Goal: Information Seeking & Learning: Learn about a topic

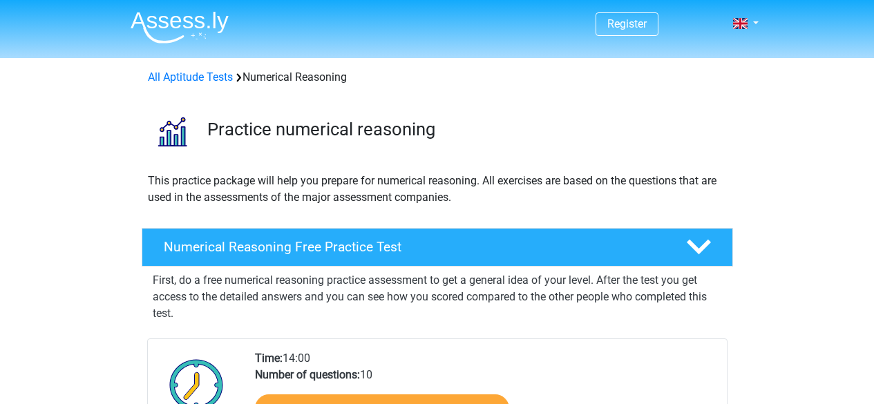
scroll to position [287, 0]
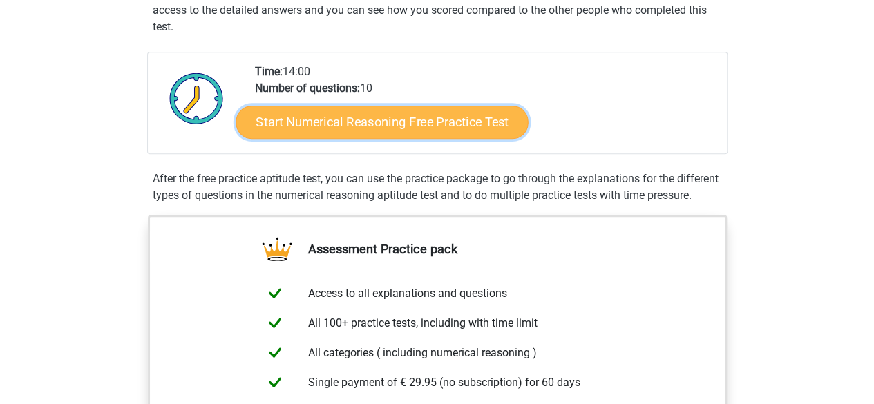
drag, startPoint x: 0, startPoint y: 0, endPoint x: 261, endPoint y: 115, distance: 285.2
click at [261, 115] on link "Start Numerical Reasoning Free Practice Test" at bounding box center [382, 121] width 292 height 33
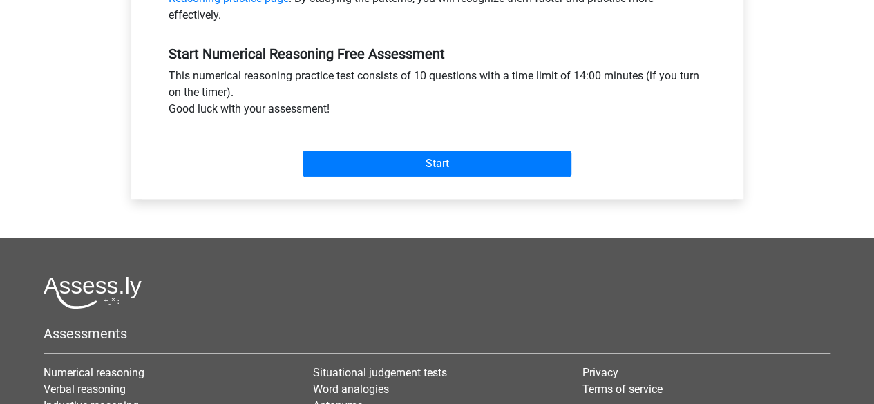
scroll to position [490, 0]
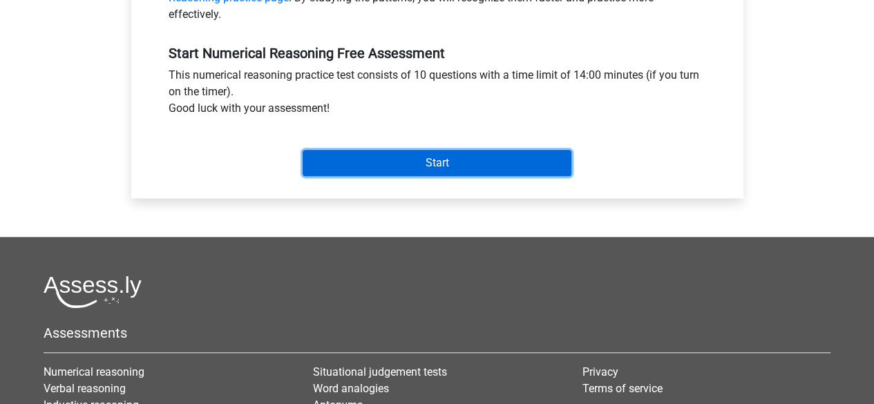
click at [394, 160] on input "Start" at bounding box center [437, 163] width 269 height 26
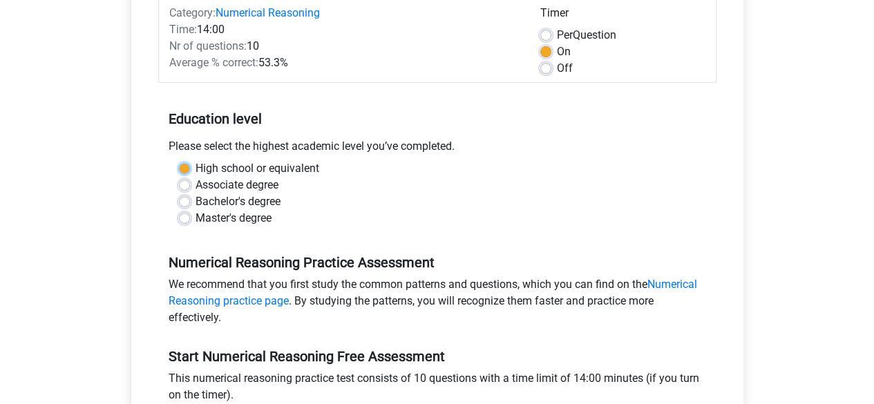
scroll to position [169, 0]
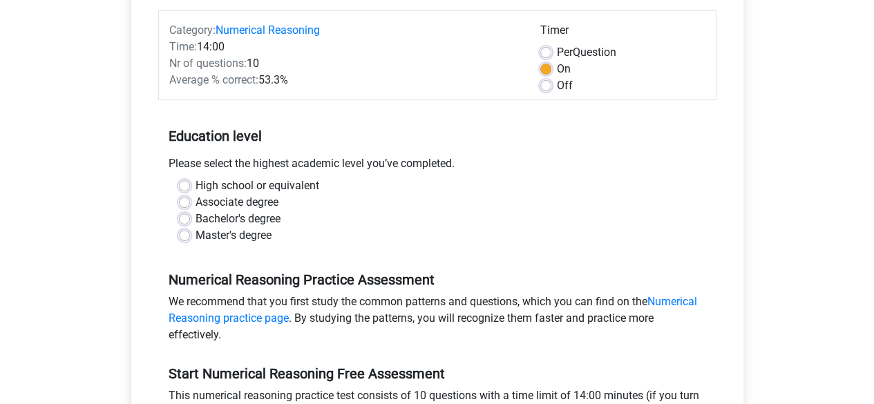
click at [288, 202] on div "Associate degree" at bounding box center [437, 202] width 517 height 17
click at [195, 215] on label "Bachelor's degree" at bounding box center [237, 219] width 85 height 17
click at [187, 215] on input "Bachelor's degree" at bounding box center [184, 218] width 11 height 14
radio input "true"
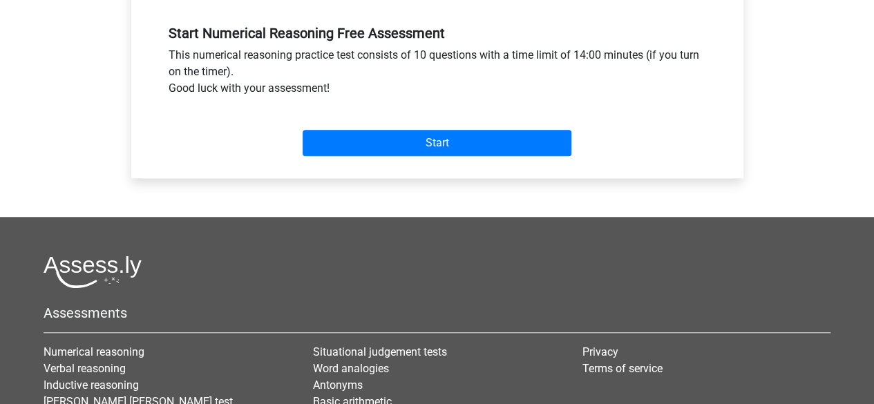
scroll to position [510, 0]
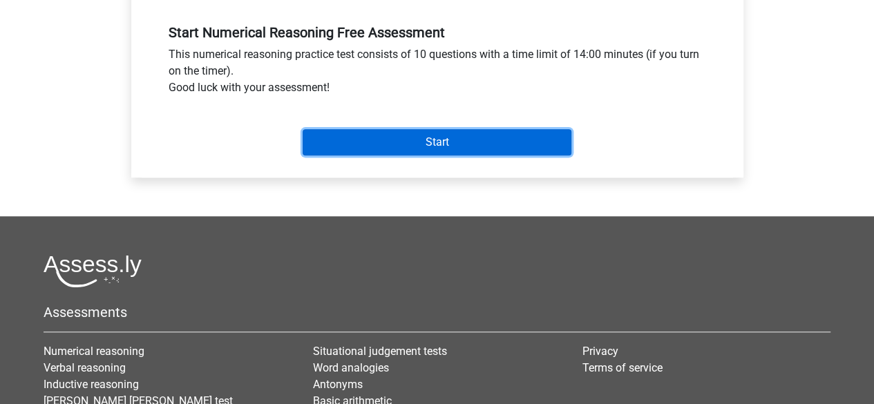
click at [390, 134] on input "Start" at bounding box center [437, 142] width 269 height 26
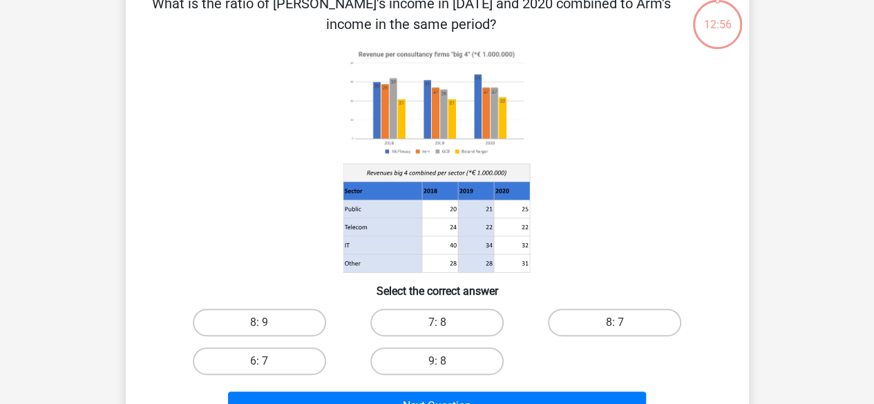
scroll to position [79, 0]
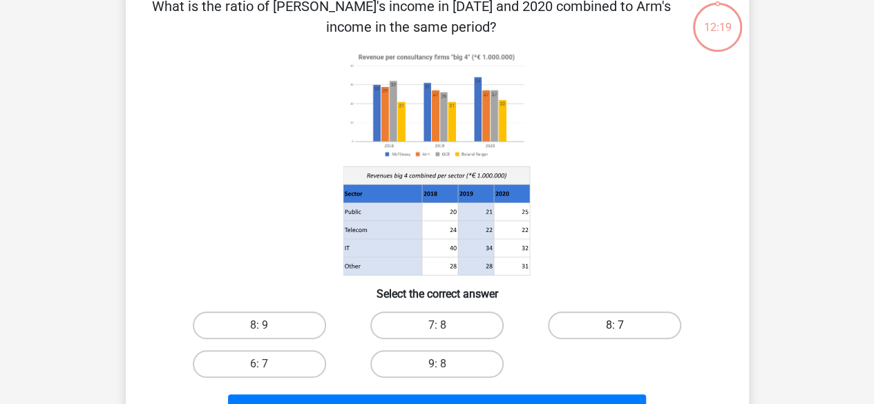
click at [618, 323] on label "8: 7" at bounding box center [614, 326] width 133 height 28
click at [618, 325] on input "8: 7" at bounding box center [619, 329] width 9 height 9
radio input "true"
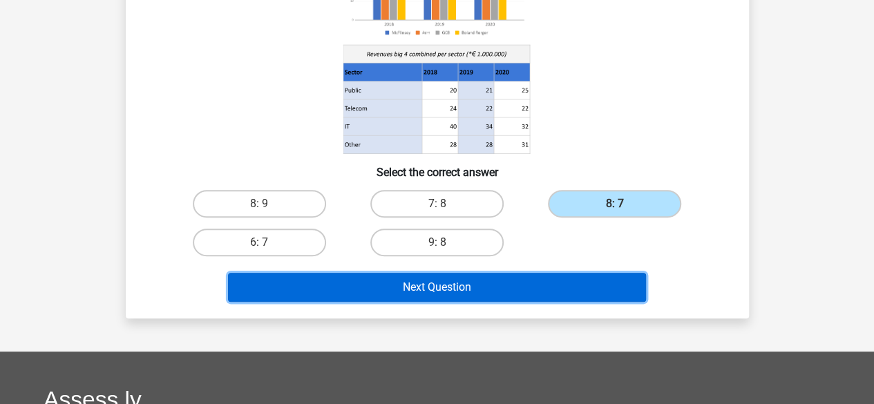
click at [525, 285] on button "Next Question" at bounding box center [437, 287] width 418 height 29
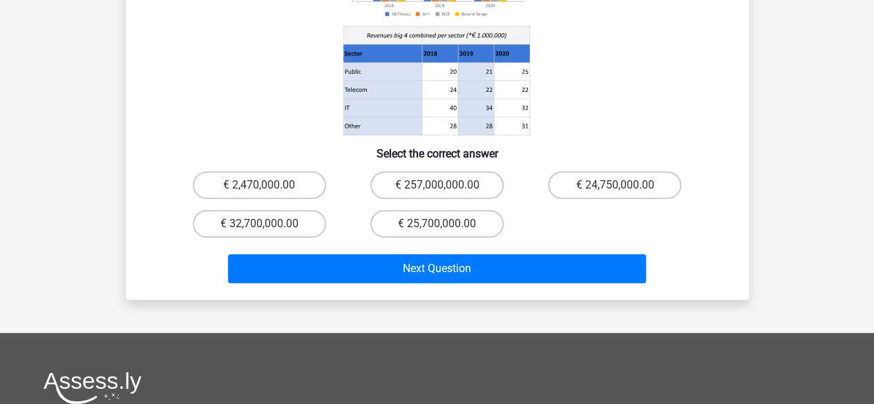
scroll to position [275, 0]
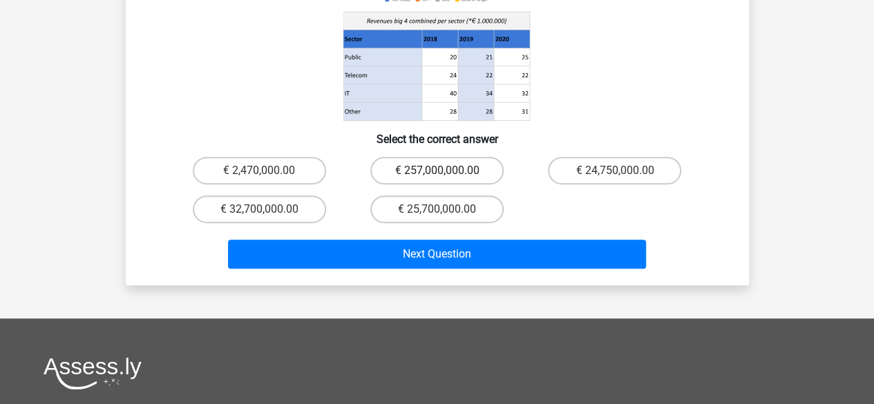
click at [423, 157] on label "€ 257,000,000.00" at bounding box center [436, 171] width 133 height 28
click at [437, 171] on input "€ 257,000,000.00" at bounding box center [441, 175] width 9 height 9
radio input "true"
click at [268, 161] on label "€ 2,470,000.00" at bounding box center [259, 171] width 133 height 28
click at [268, 171] on input "€ 2,470,000.00" at bounding box center [263, 175] width 9 height 9
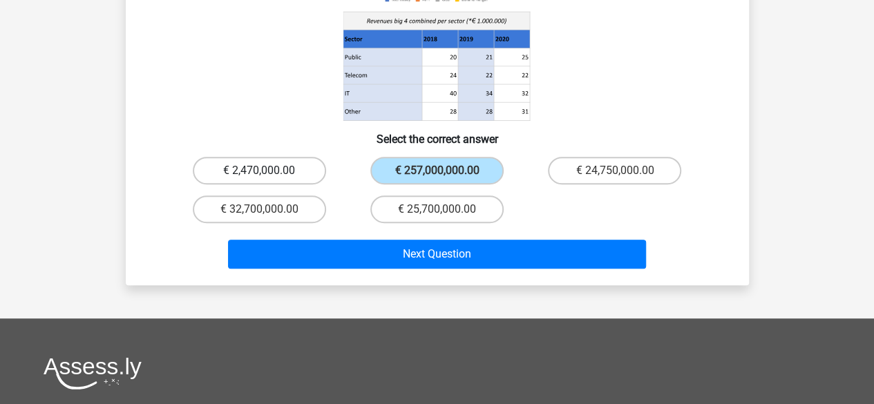
radio input "true"
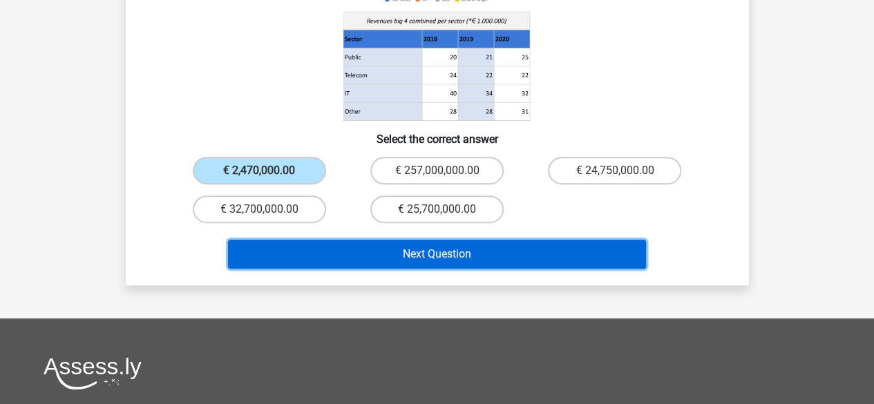
click at [323, 240] on button "Next Question" at bounding box center [437, 254] width 418 height 29
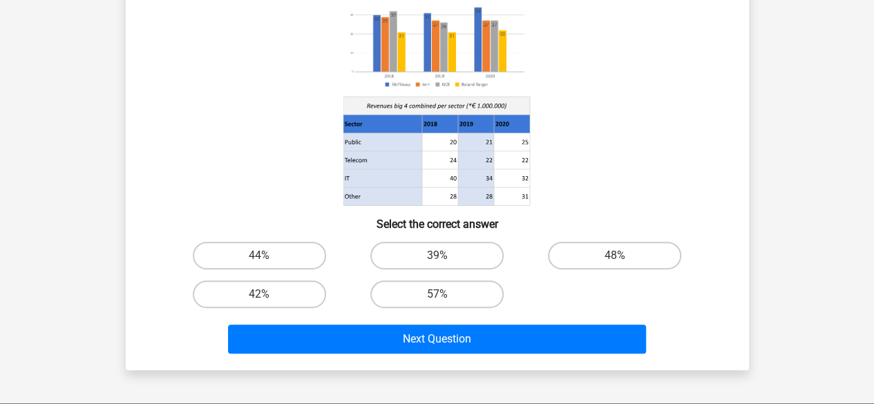
scroll to position [150, 0]
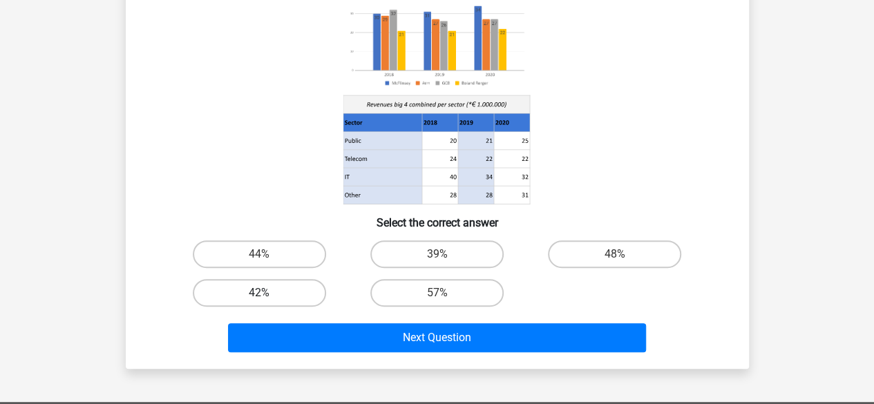
click at [253, 298] on label "42%" at bounding box center [259, 293] width 133 height 28
click at [259, 298] on input "42%" at bounding box center [263, 297] width 9 height 9
radio input "true"
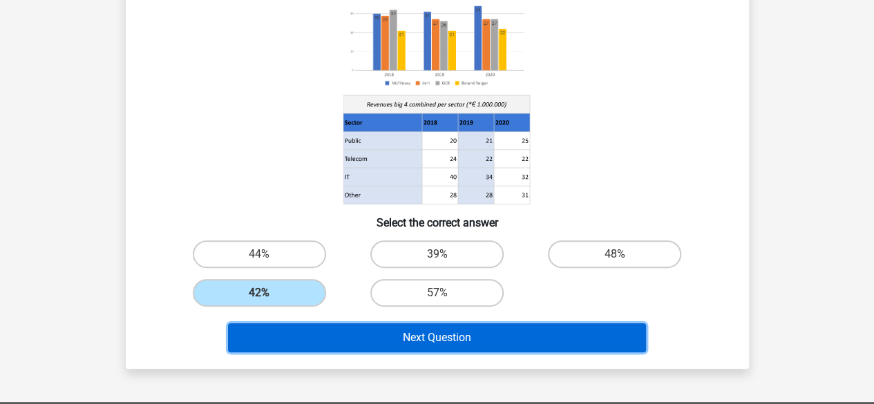
click at [396, 345] on button "Next Question" at bounding box center [437, 337] width 418 height 29
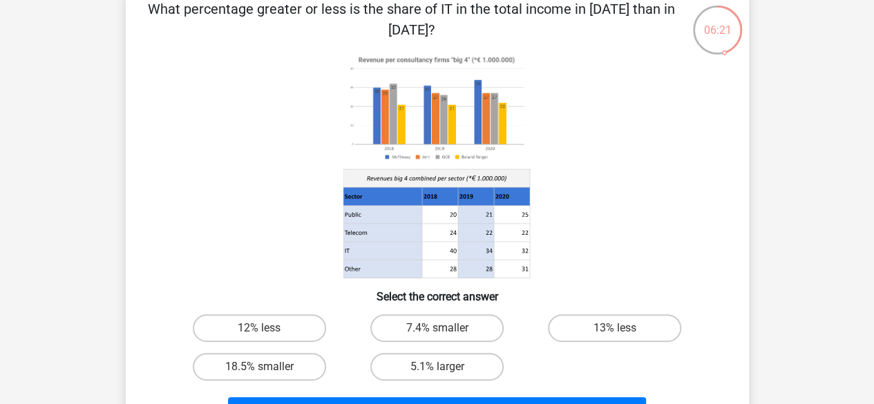
scroll to position [80, 0]
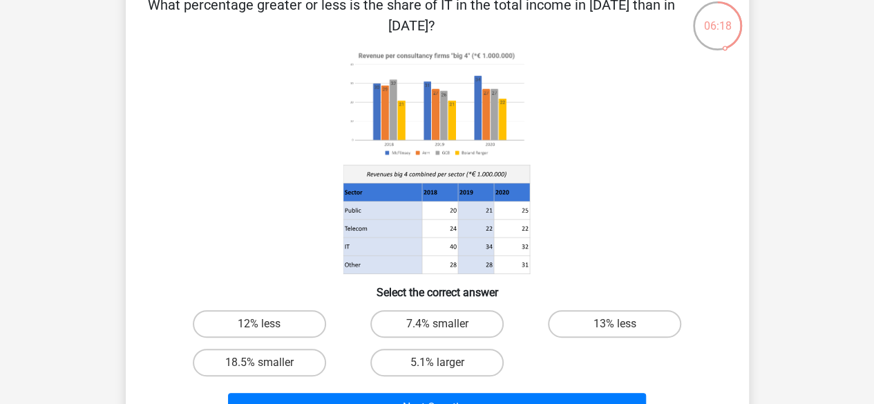
click at [442, 367] on input "5.1% larger" at bounding box center [441, 367] width 9 height 9
radio input "true"
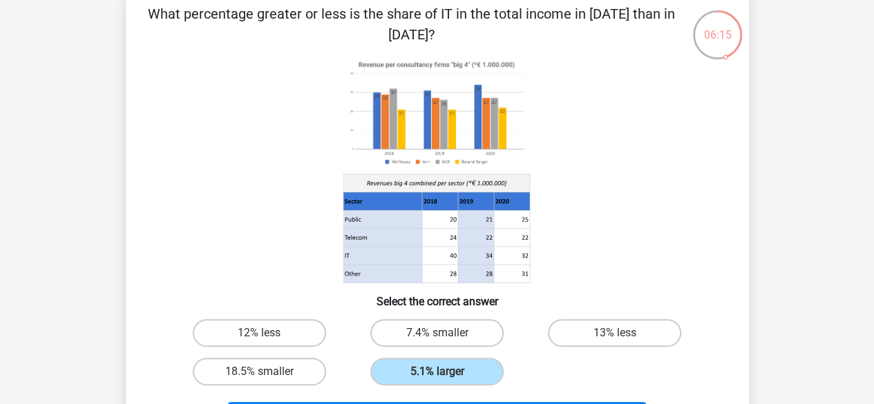
scroll to position [72, 0]
click at [457, 332] on label "7.4% smaller" at bounding box center [436, 332] width 133 height 28
click at [446, 332] on input "7.4% smaller" at bounding box center [441, 336] width 9 height 9
radio input "true"
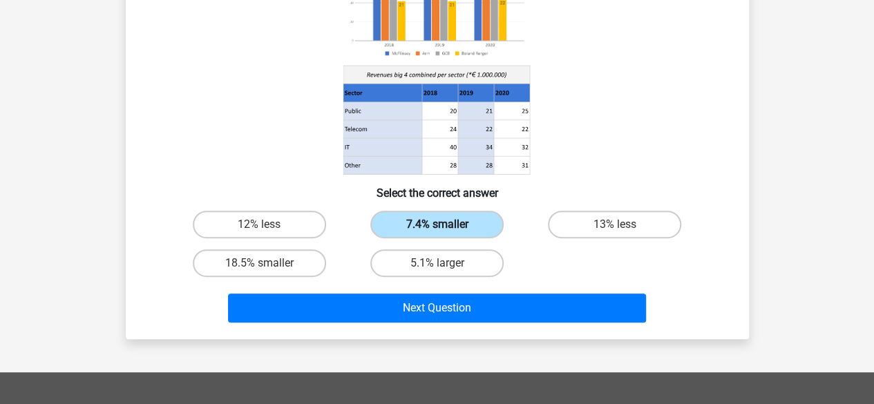
scroll to position [186, 0]
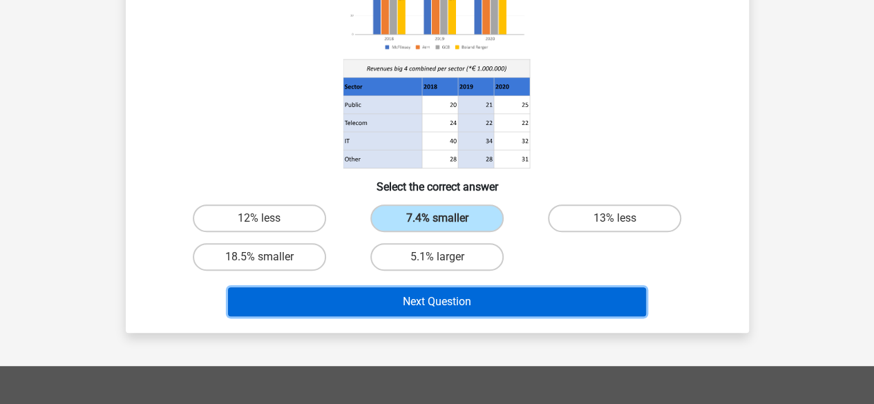
click at [461, 305] on button "Next Question" at bounding box center [437, 301] width 418 height 29
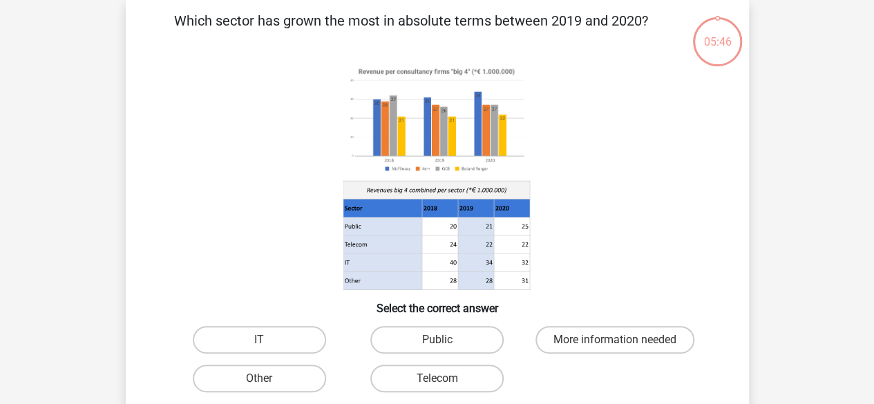
scroll to position [64, 0]
click at [301, 338] on label "IT" at bounding box center [259, 341] width 133 height 28
click at [268, 341] on input "IT" at bounding box center [263, 345] width 9 height 9
radio input "true"
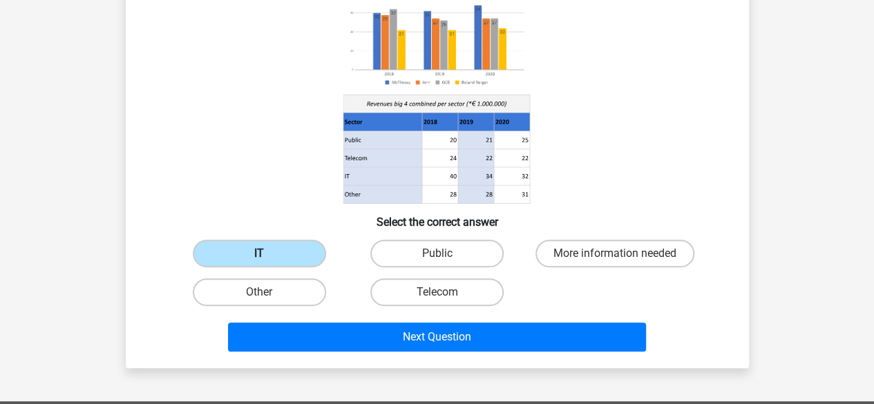
scroll to position [171, 0]
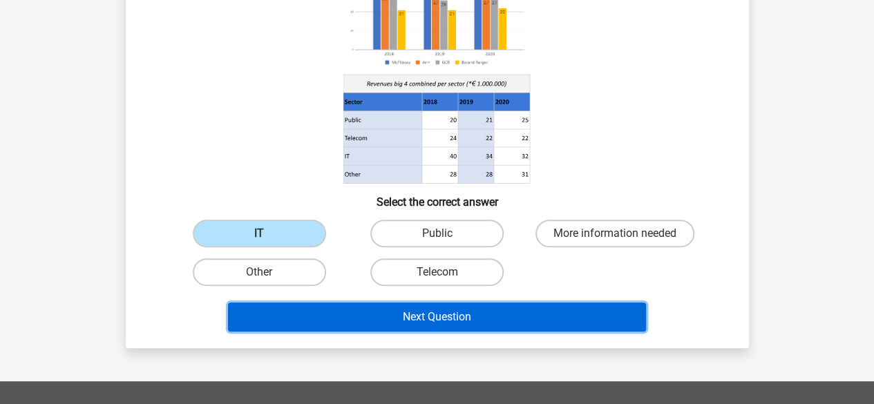
click at [391, 310] on button "Next Question" at bounding box center [437, 317] width 418 height 29
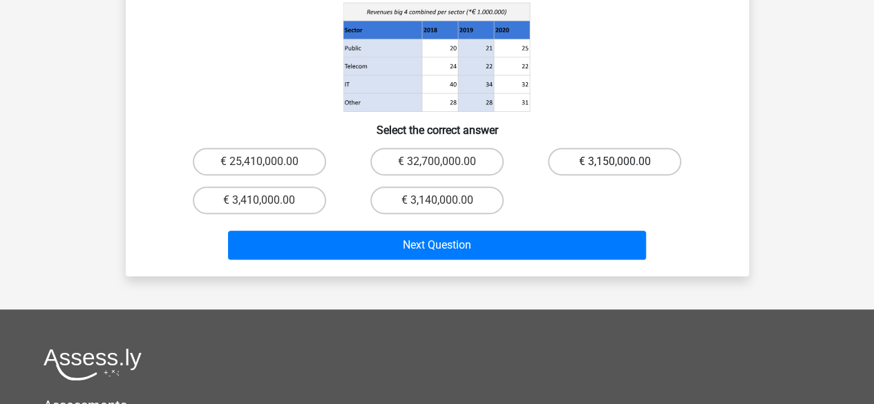
scroll to position [275, 0]
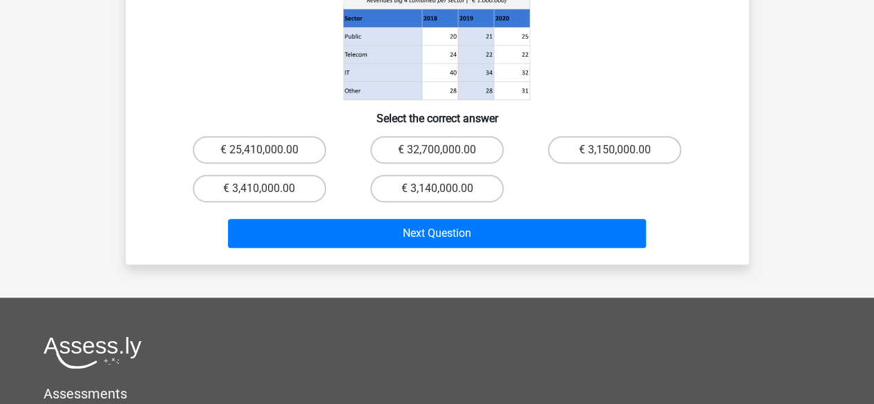
click at [439, 150] on input "€ 32,700,000.00" at bounding box center [441, 154] width 9 height 9
radio input "true"
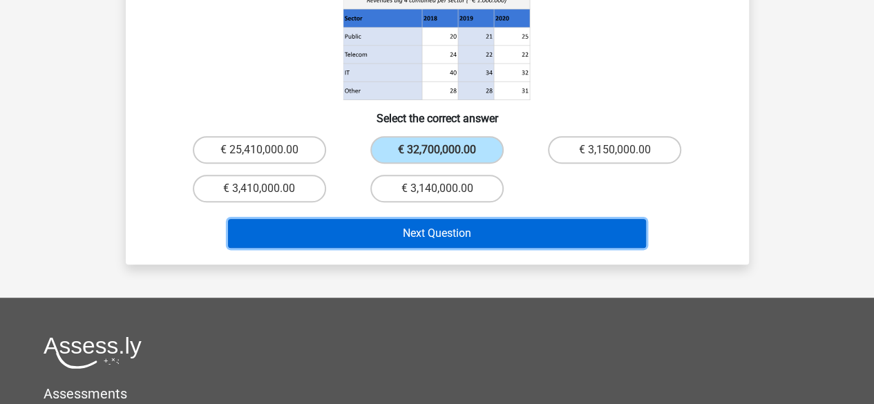
click at [440, 219] on button "Next Question" at bounding box center [437, 233] width 418 height 29
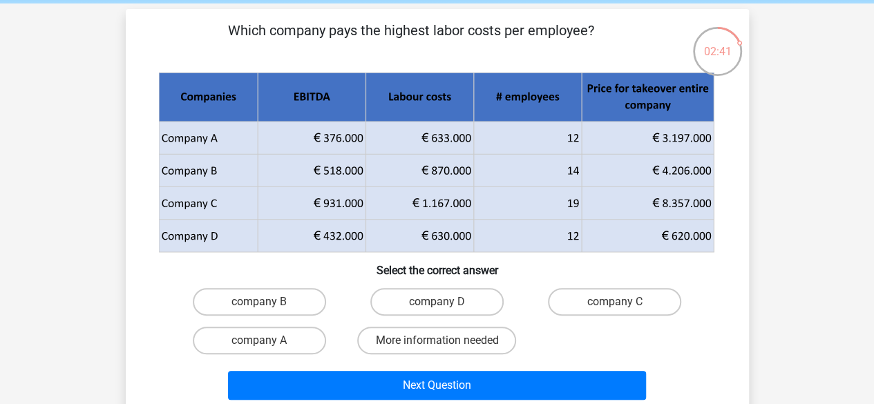
scroll to position [55, 0]
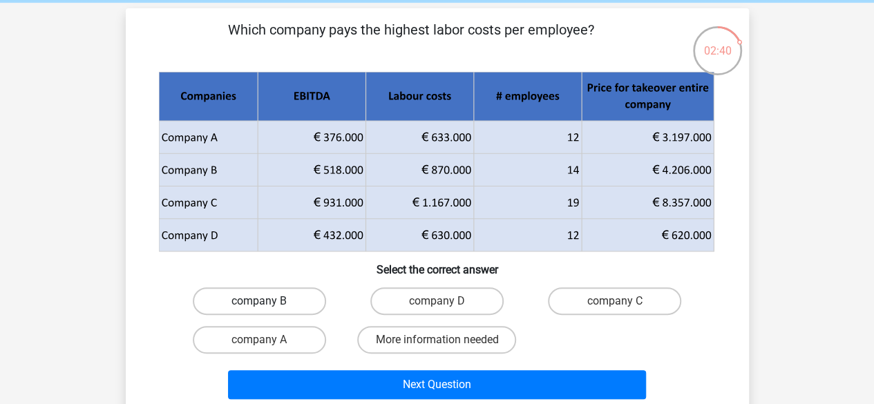
click at [289, 299] on label "company B" at bounding box center [259, 301] width 133 height 28
click at [268, 301] on input "company B" at bounding box center [263, 305] width 9 height 9
radio input "true"
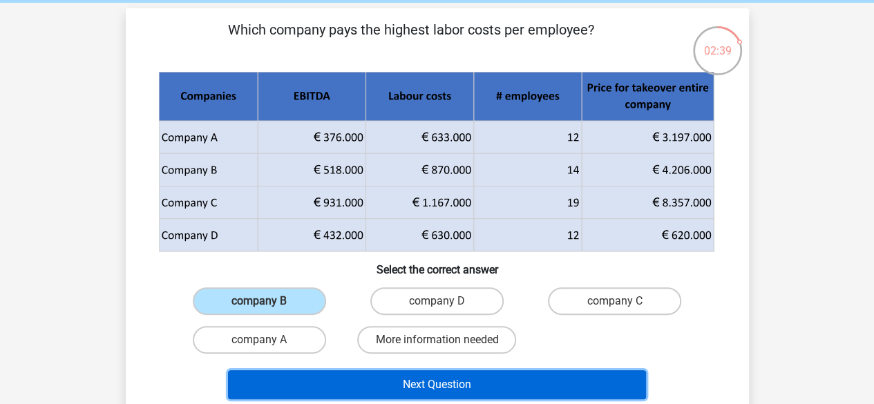
click at [411, 392] on button "Next Question" at bounding box center [437, 384] width 418 height 29
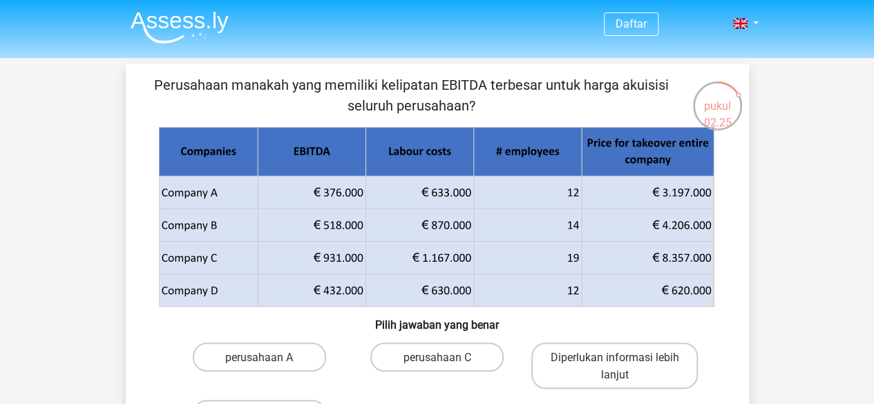
scroll to position [2, 0]
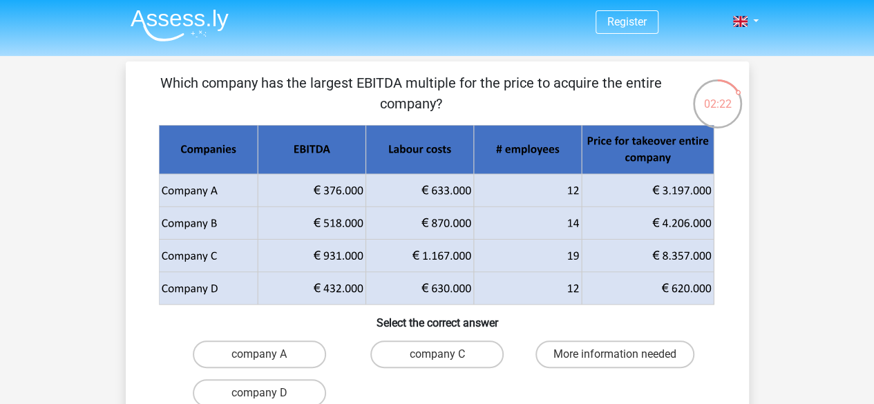
click at [548, 108] on p "Which company has the largest EBITDA multiple for the price to acquire the enti…" at bounding box center [411, 93] width 527 height 41
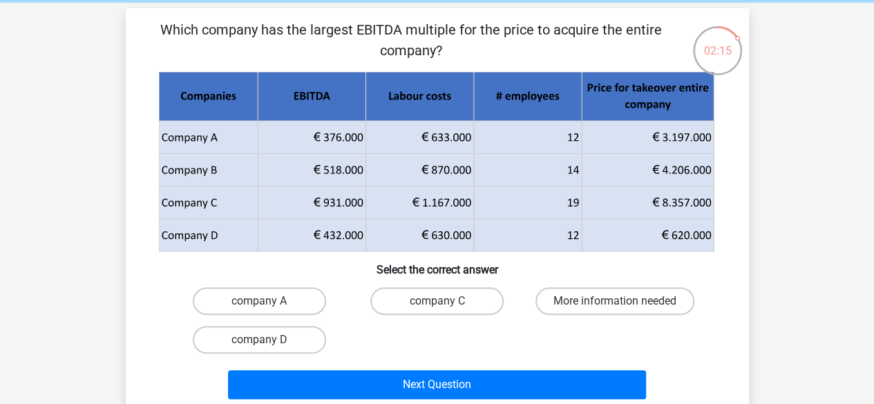
scroll to position [56, 0]
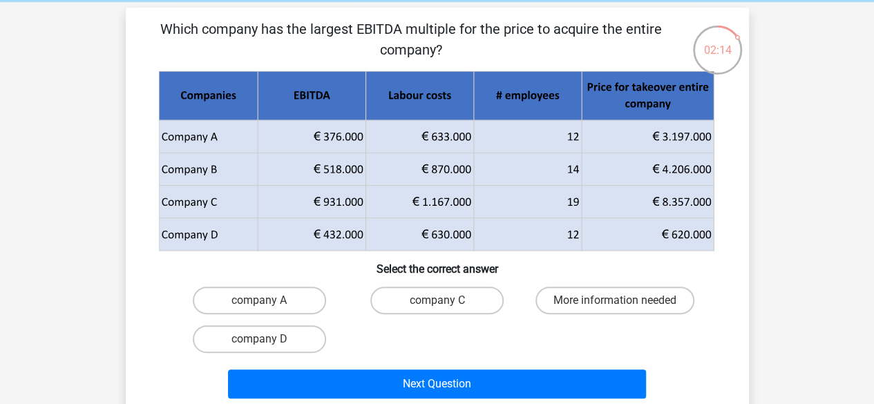
click at [445, 301] on input "company C" at bounding box center [441, 304] width 9 height 9
radio input "true"
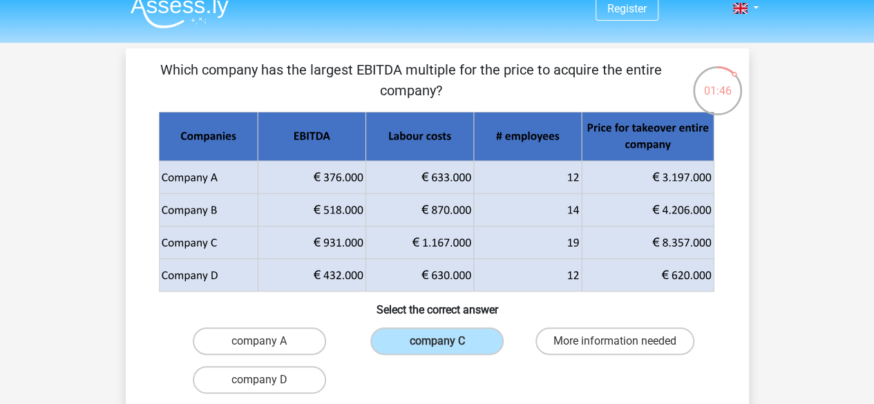
scroll to position [16, 0]
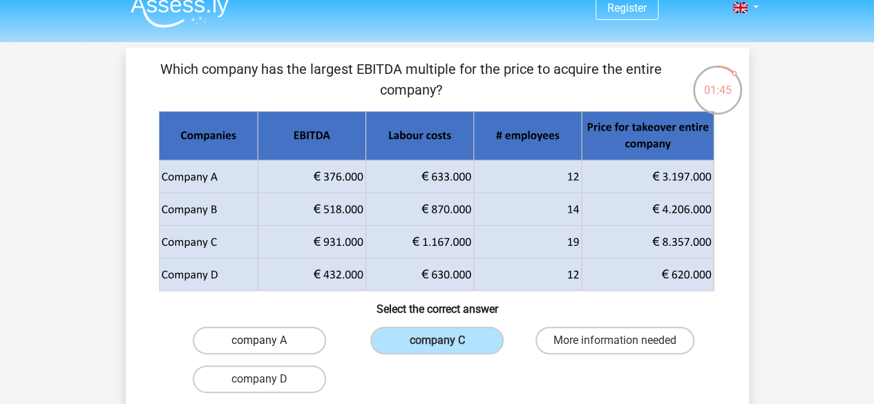
click at [260, 332] on label "company A" at bounding box center [259, 341] width 133 height 28
click at [260, 341] on input "company A" at bounding box center [263, 345] width 9 height 9
radio input "true"
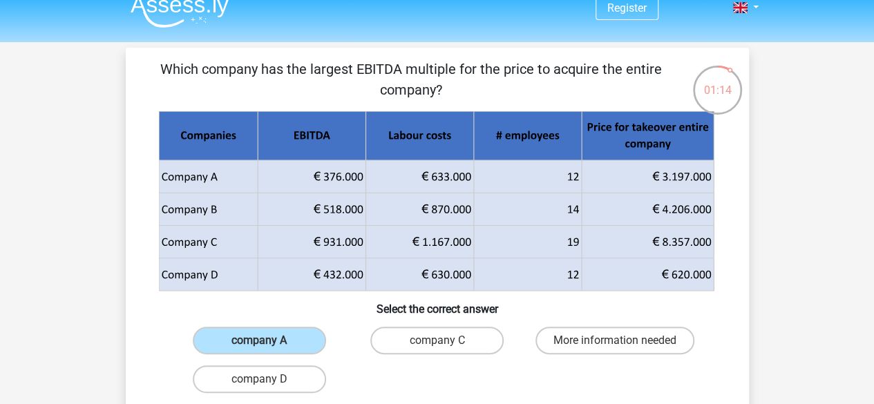
scroll to position [0, 0]
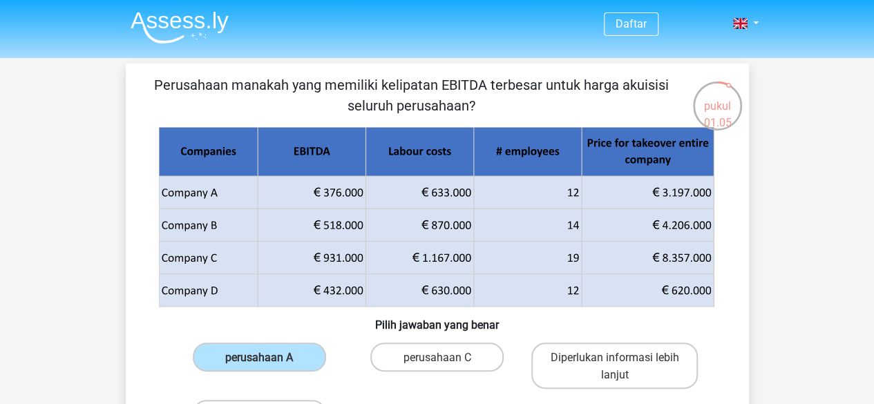
click at [523, 110] on p "Perusahaan manakah yang memiliki kelipatan EBITDA terbesar untuk harga akuisisi…" at bounding box center [411, 95] width 527 height 41
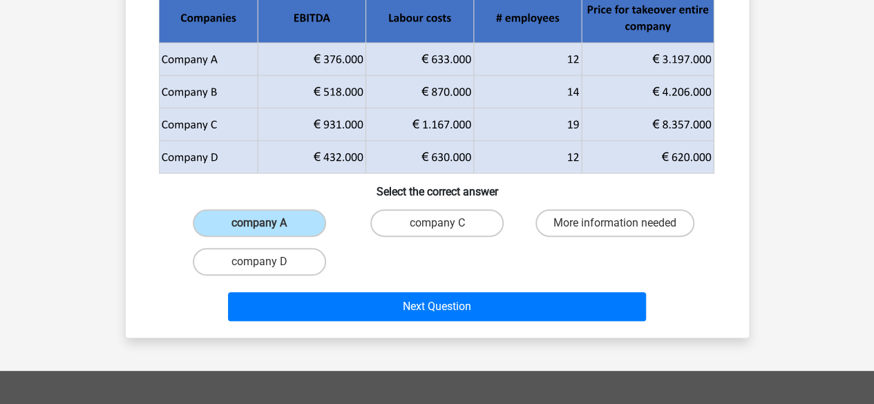
scroll to position [134, 0]
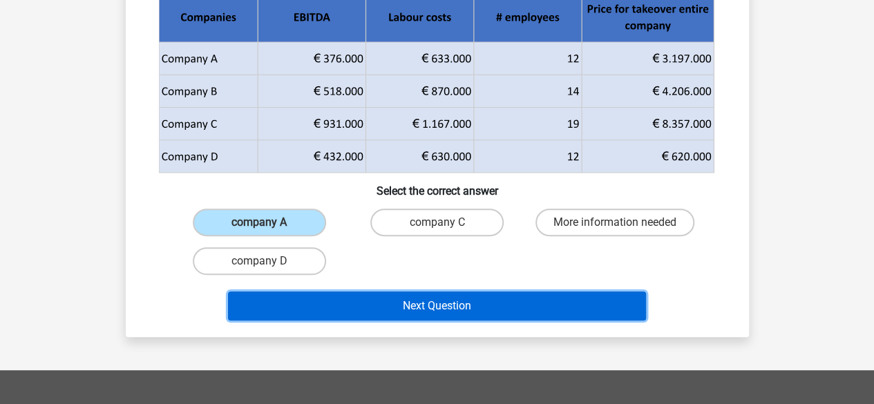
click at [476, 309] on button "Next Question" at bounding box center [437, 305] width 418 height 29
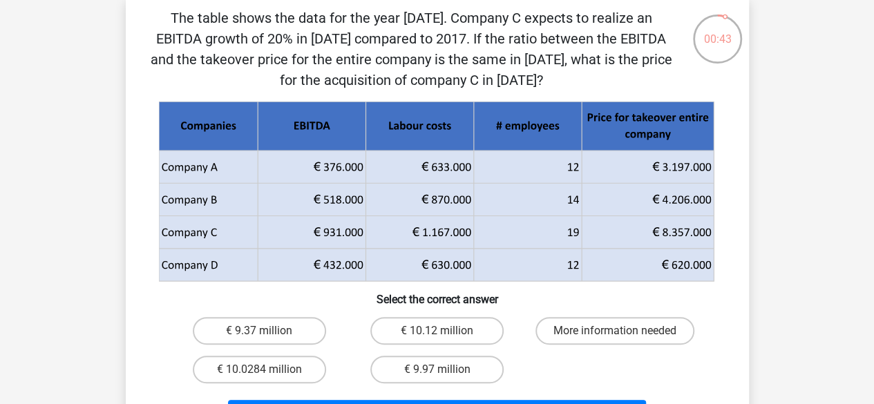
scroll to position [66, 0]
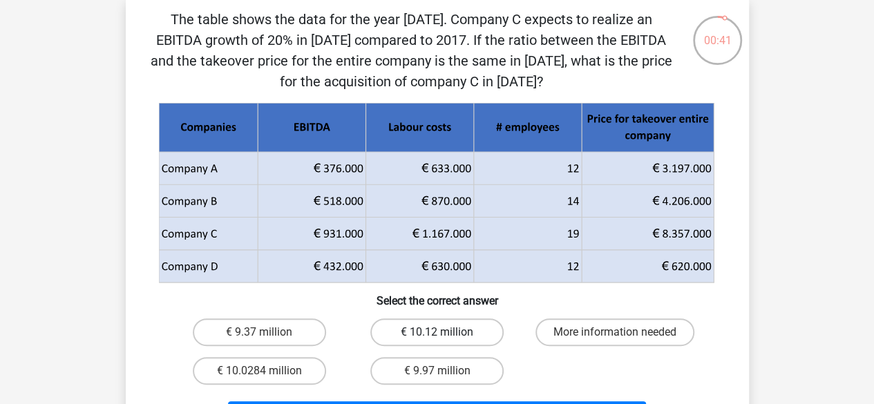
click at [458, 328] on label "€ 10.12 million" at bounding box center [436, 332] width 133 height 28
click at [446, 332] on input "€ 10.12 million" at bounding box center [441, 336] width 9 height 9
radio input "true"
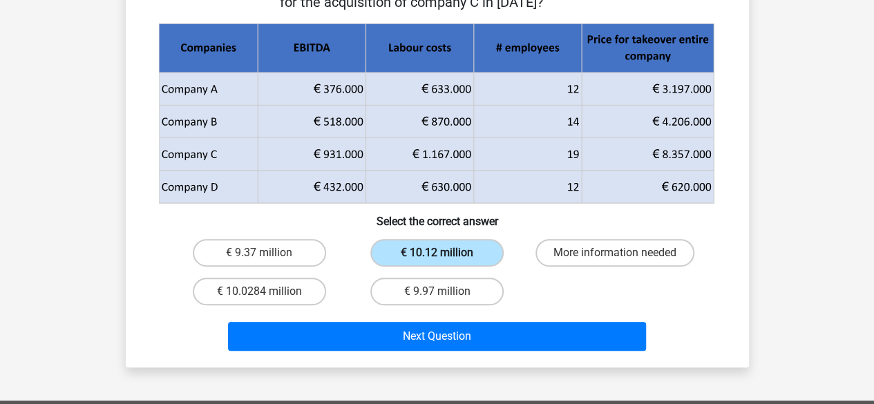
scroll to position [144, 0]
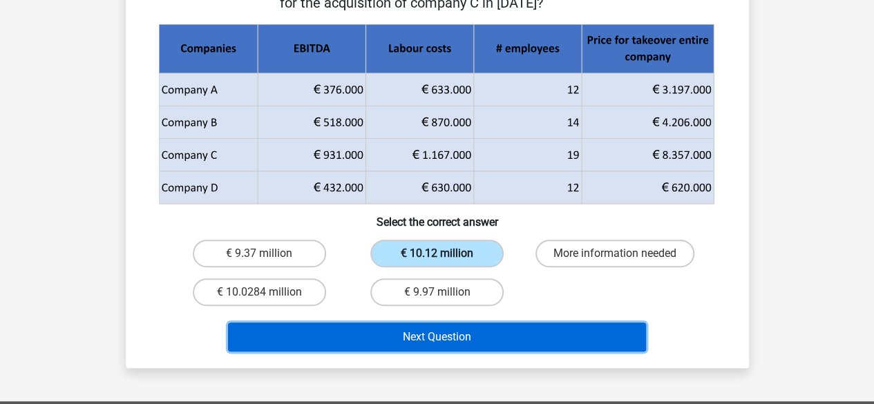
click at [458, 328] on button "Next Question" at bounding box center [437, 337] width 418 height 29
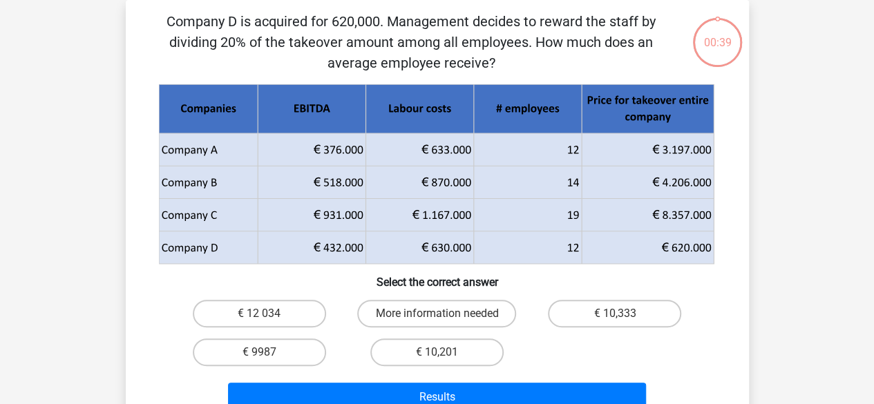
scroll to position [64, 0]
click at [409, 356] on label "€ 10,201" at bounding box center [436, 352] width 133 height 28
click at [437, 356] on input "€ 10,201" at bounding box center [441, 356] width 9 height 9
radio input "true"
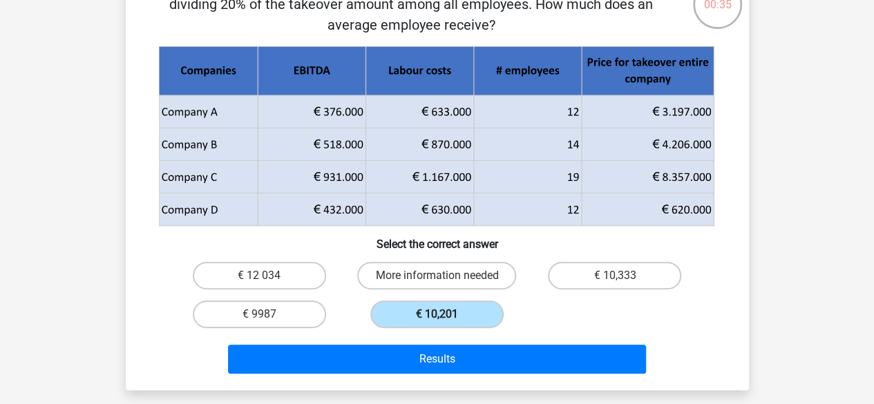
scroll to position [101, 0]
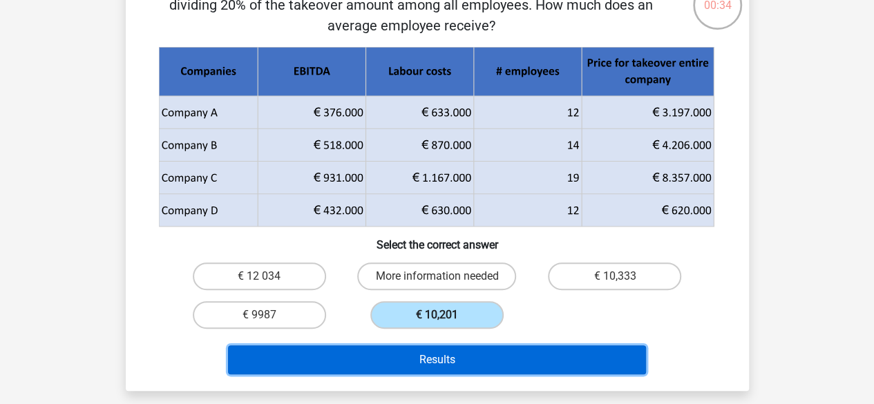
click at [409, 356] on button "Results" at bounding box center [437, 359] width 418 height 29
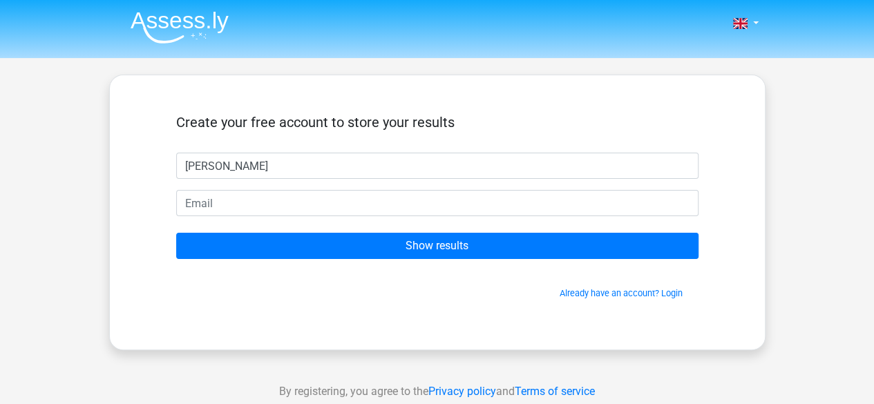
type input "[PERSON_NAME]"
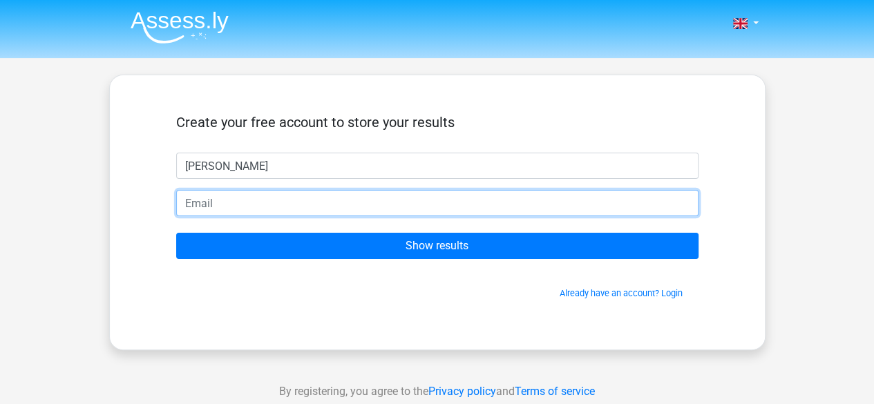
click at [331, 195] on input "email" at bounding box center [437, 203] width 522 height 26
type input "nairayashz@gmail.com"
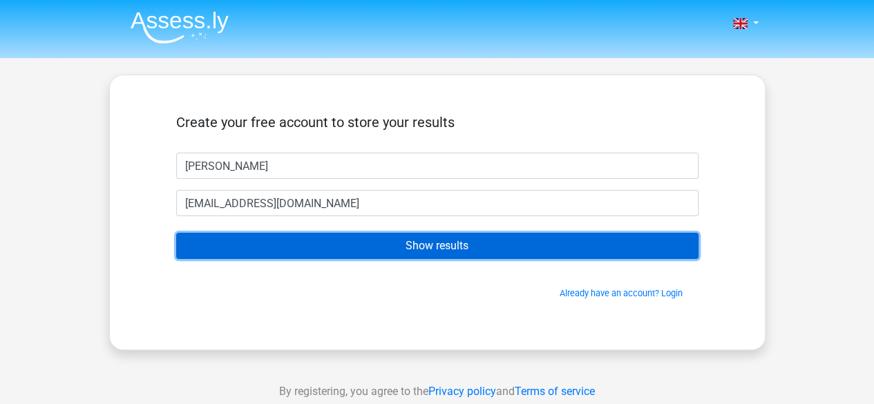
click at [396, 238] on input "Show results" at bounding box center [437, 246] width 522 height 26
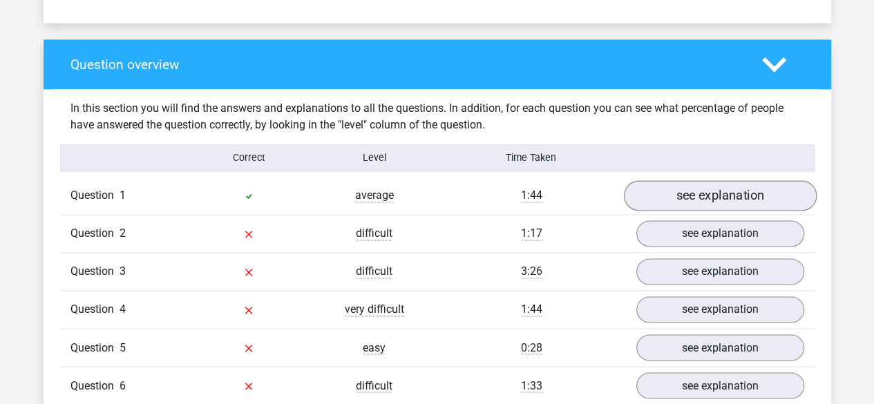
scroll to position [985, 0]
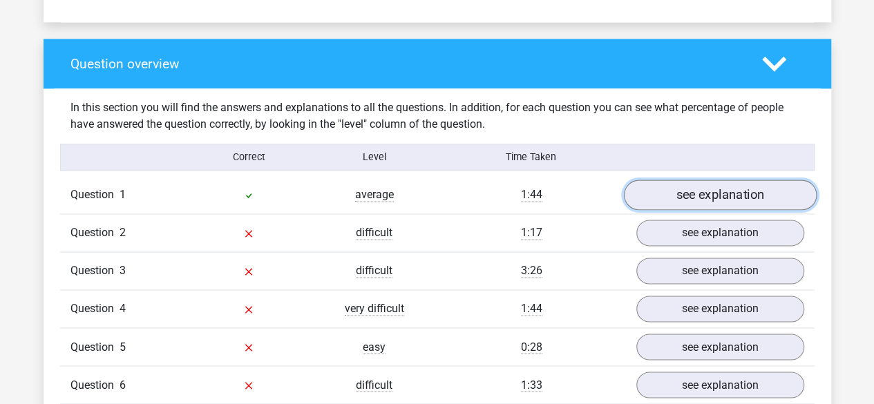
click at [703, 198] on link "see explanation" at bounding box center [719, 195] width 193 height 30
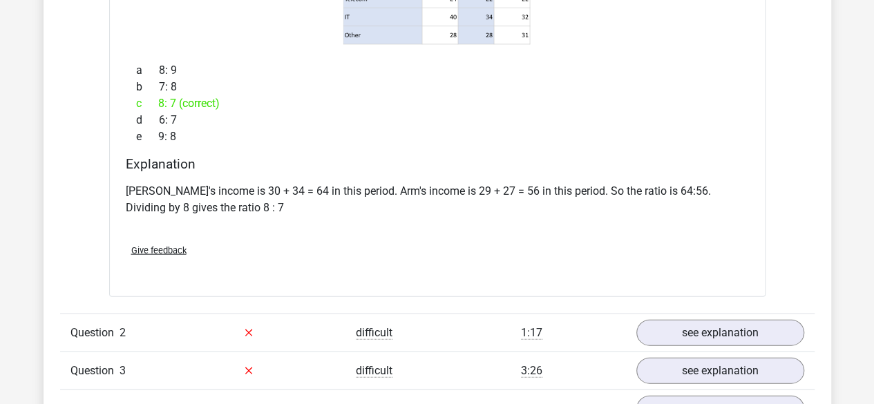
scroll to position [1437, 0]
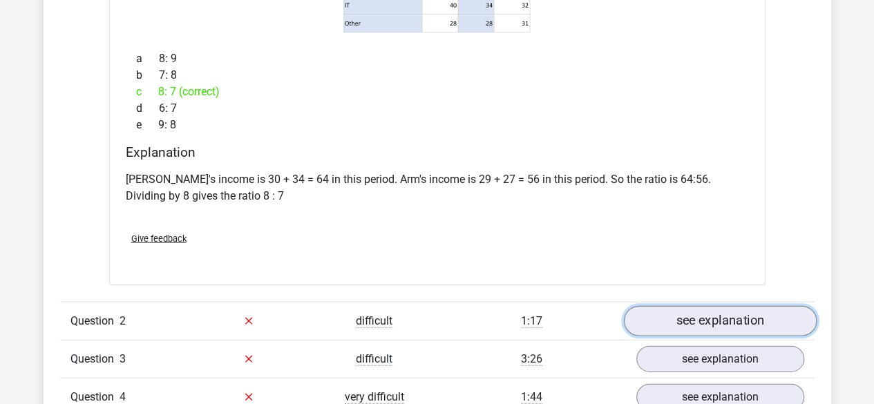
click at [660, 316] on link "see explanation" at bounding box center [719, 321] width 193 height 30
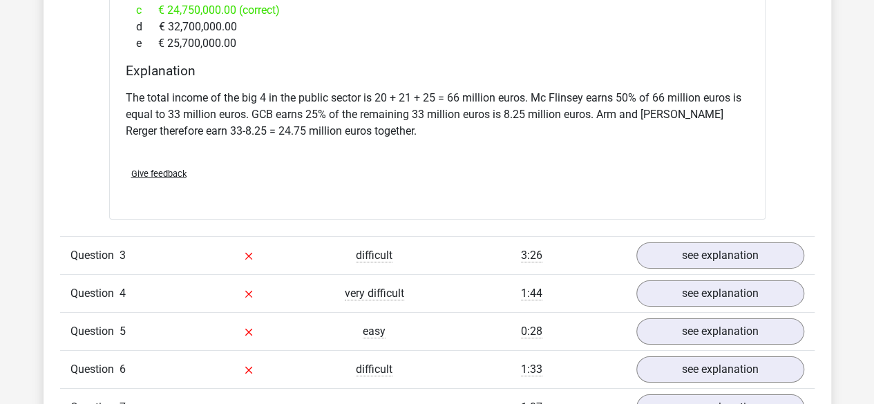
scroll to position [2142, 0]
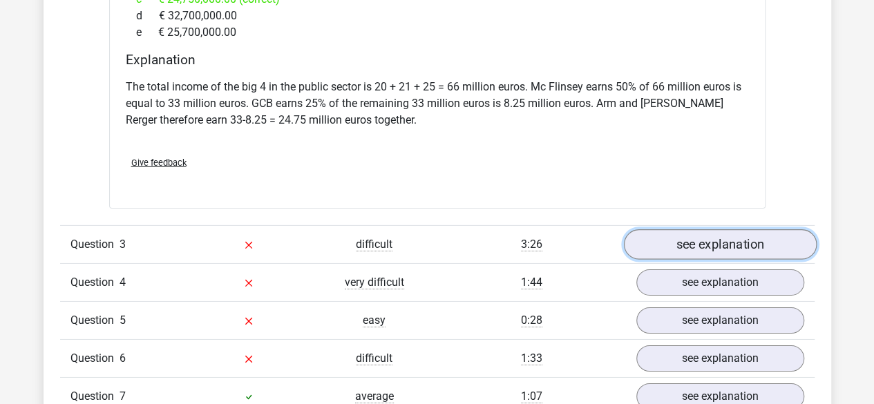
click at [697, 229] on link "see explanation" at bounding box center [719, 244] width 193 height 30
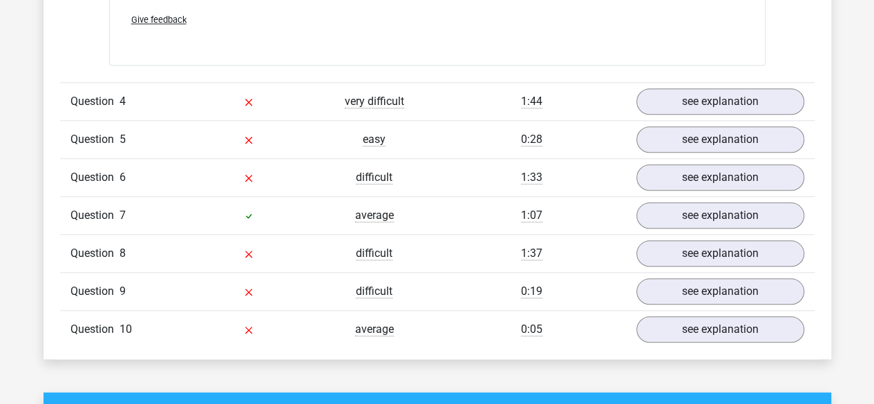
scroll to position [3257, 0]
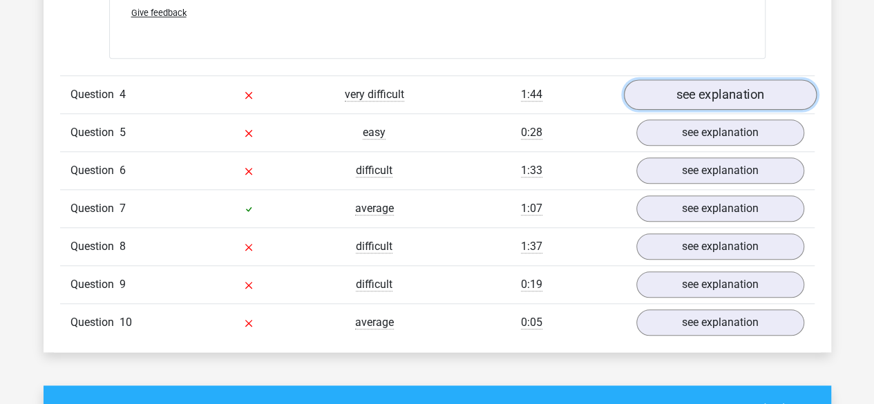
click at [731, 79] on link "see explanation" at bounding box center [719, 94] width 193 height 30
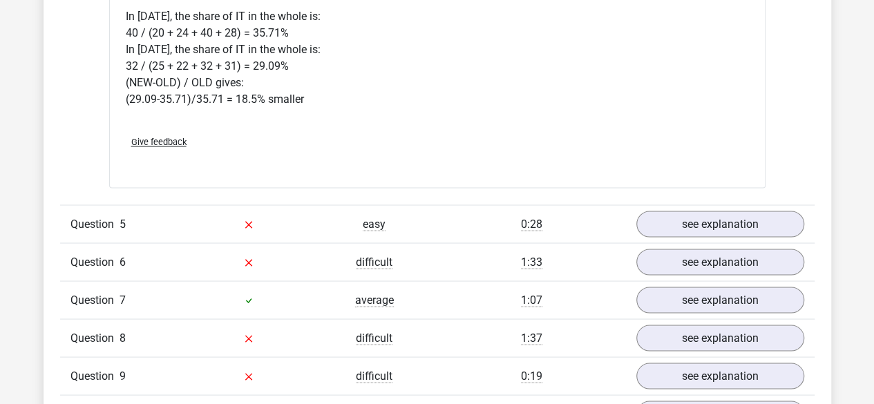
scroll to position [3861, 0]
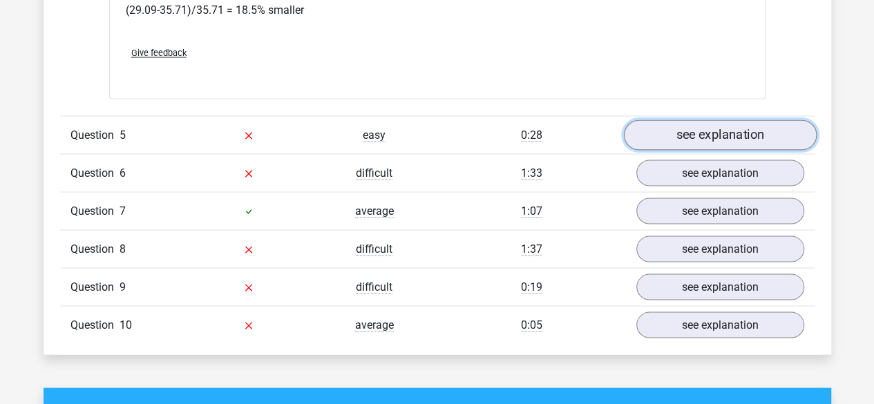
click at [722, 119] on link "see explanation" at bounding box center [719, 134] width 193 height 30
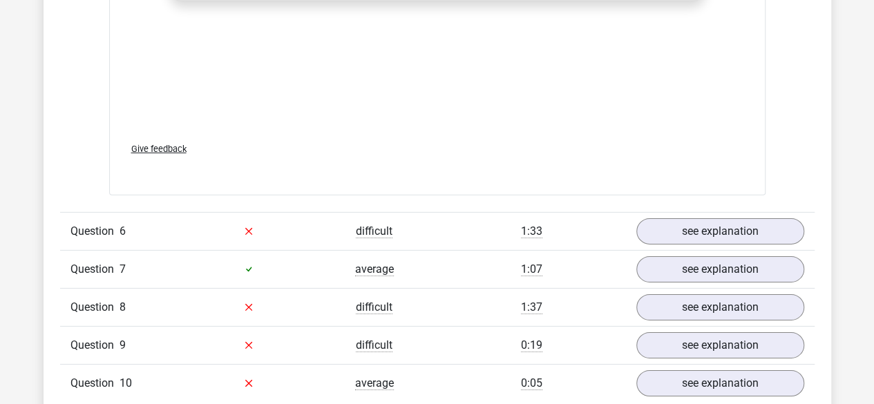
scroll to position [4735, 0]
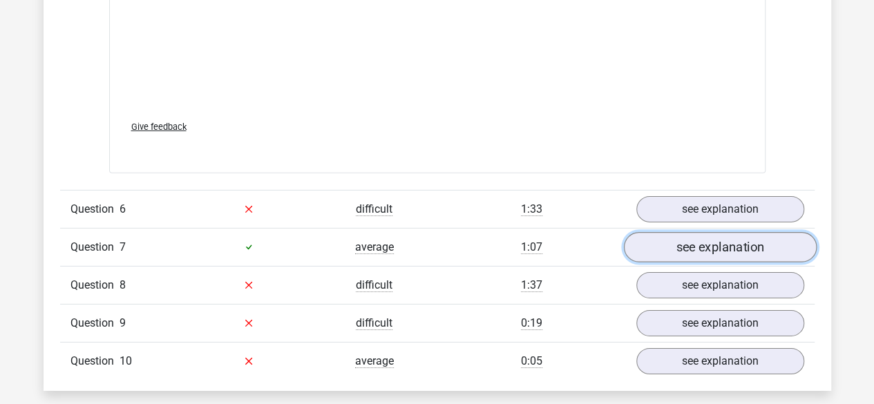
click at [743, 232] on link "see explanation" at bounding box center [719, 247] width 193 height 30
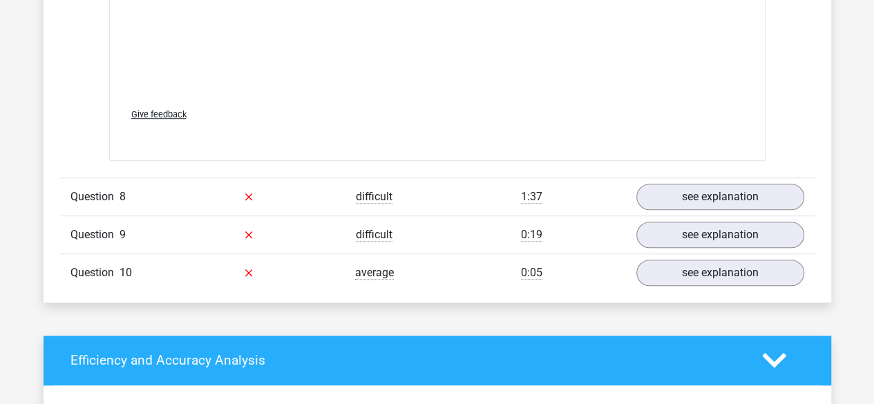
scroll to position [5705, 0]
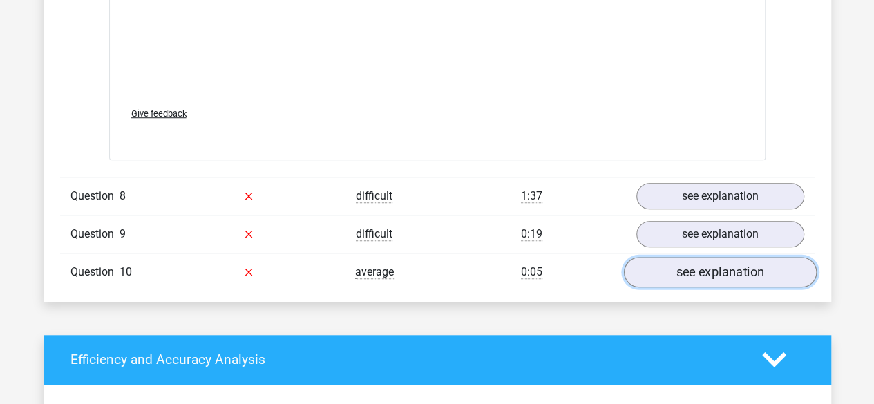
click at [721, 257] on link "see explanation" at bounding box center [719, 272] width 193 height 30
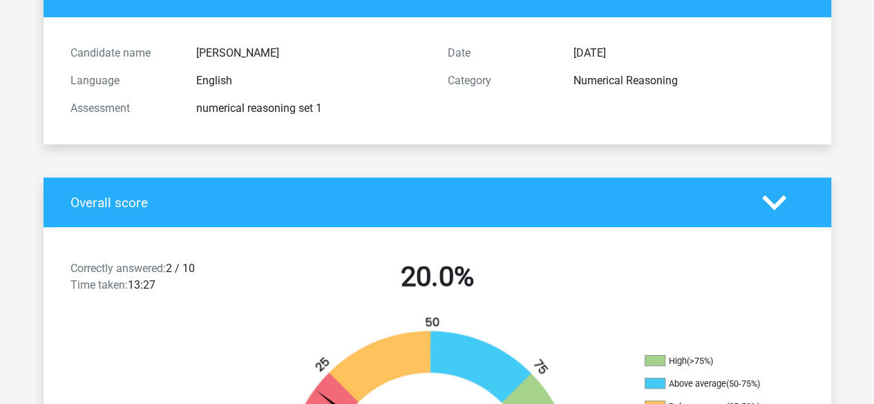
scroll to position [0, 0]
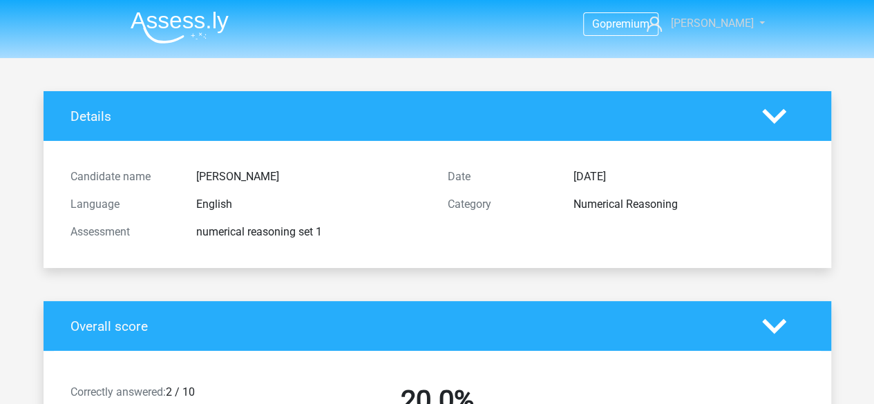
click at [736, 17] on link "jane" at bounding box center [697, 23] width 113 height 17
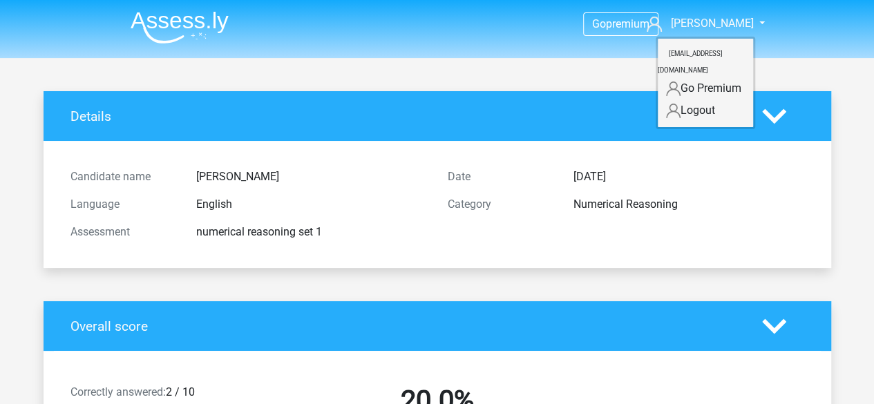
click at [695, 99] on link "Logout" at bounding box center [705, 110] width 95 height 22
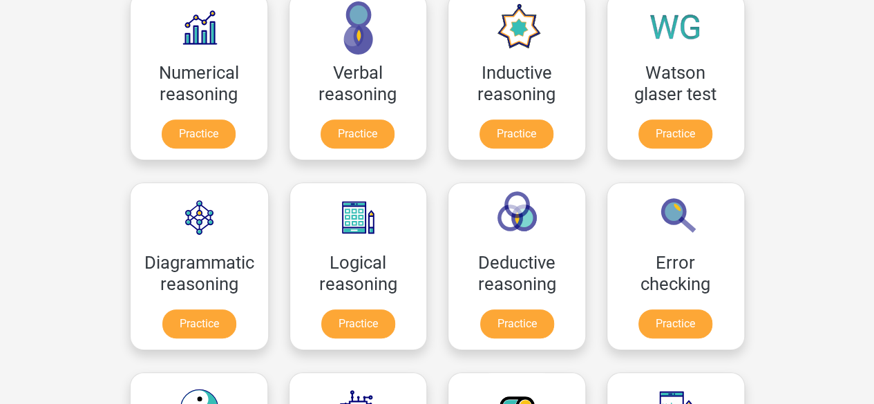
scroll to position [247, 0]
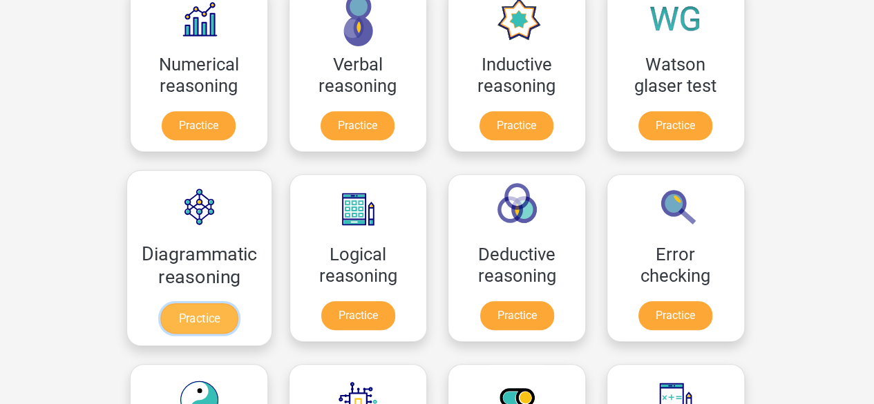
click at [226, 314] on link "Practice" at bounding box center [198, 318] width 77 height 30
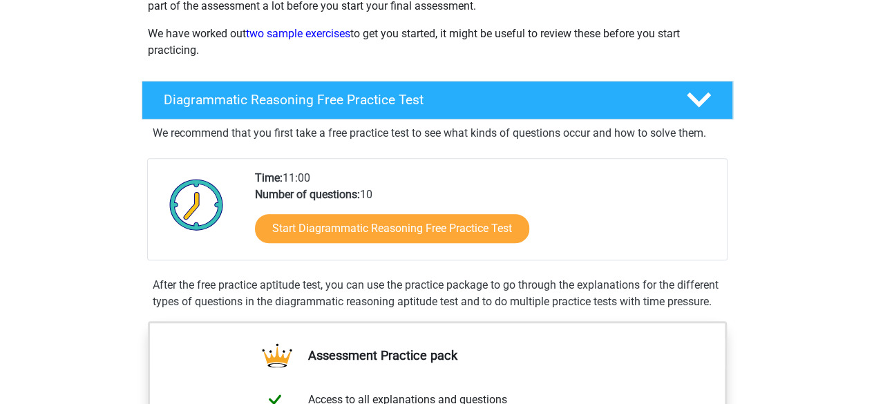
scroll to position [209, 0]
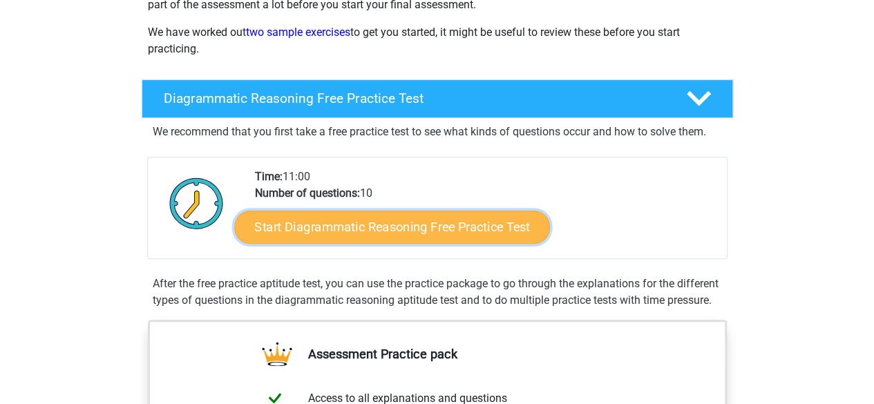
click at [351, 226] on link "Start Diagrammatic Reasoning Free Practice Test" at bounding box center [392, 226] width 316 height 33
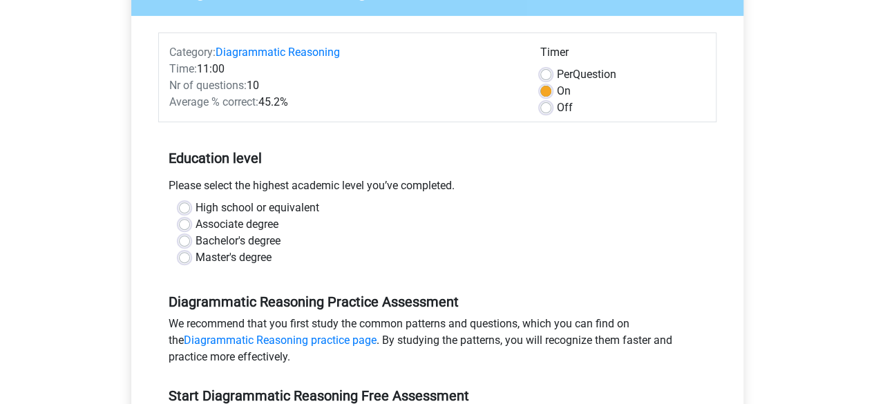
scroll to position [181, 0]
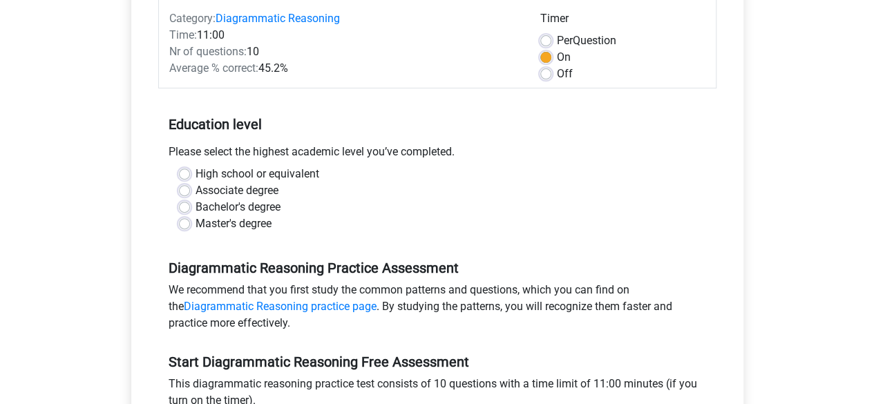
click at [190, 204] on div "Bachelor's degree" at bounding box center [437, 207] width 517 height 17
click at [195, 207] on label "Bachelor's degree" at bounding box center [237, 207] width 85 height 17
click at [184, 207] on input "Bachelor's degree" at bounding box center [184, 206] width 11 height 14
radio input "true"
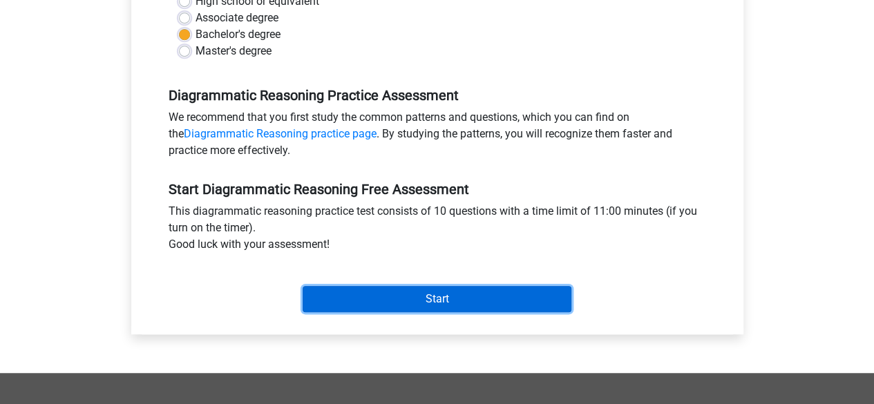
click at [416, 296] on input "Start" at bounding box center [437, 299] width 269 height 26
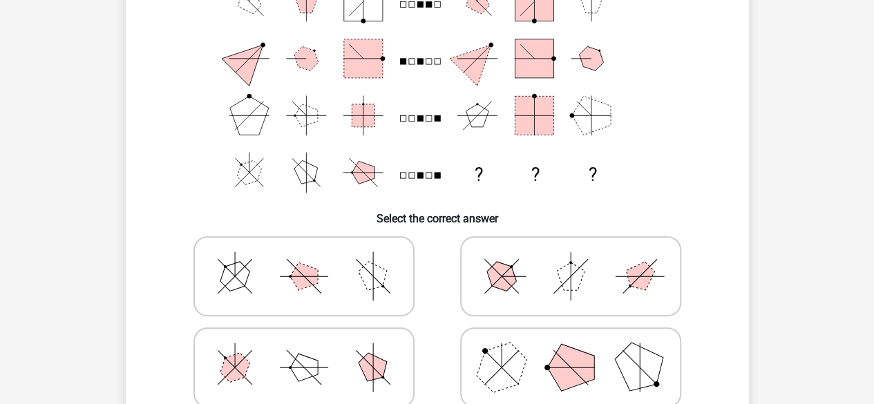
scroll to position [198, 0]
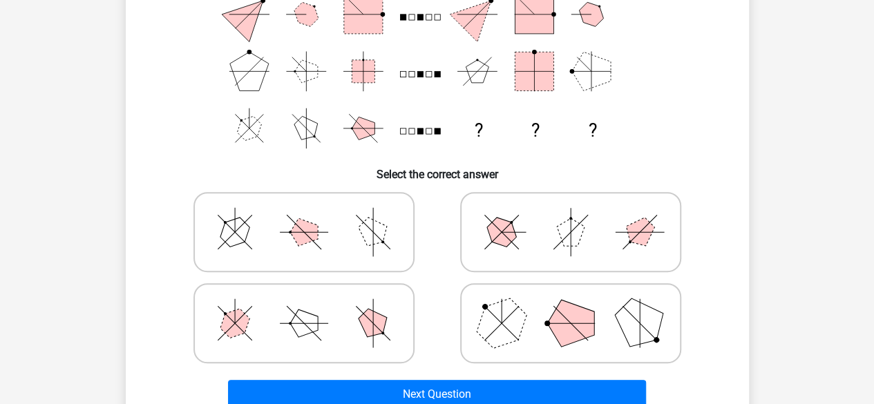
click at [383, 245] on icon at bounding box center [303, 232] width 207 height 69
click at [313, 215] on input "radio" at bounding box center [308, 210] width 9 height 9
radio input "true"
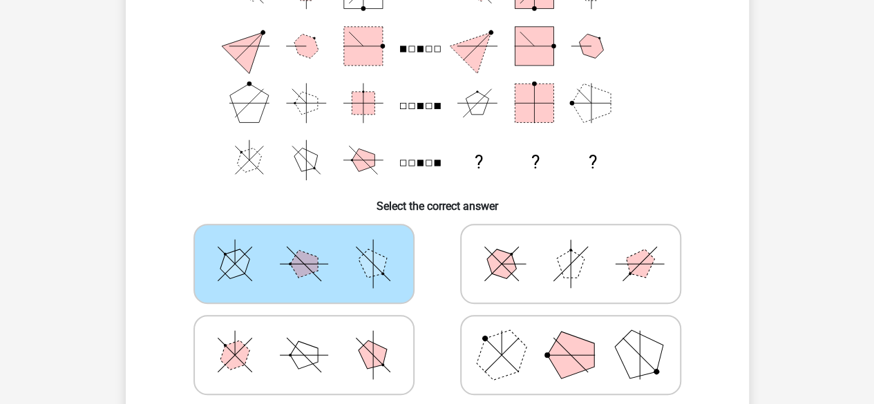
scroll to position [199, 0]
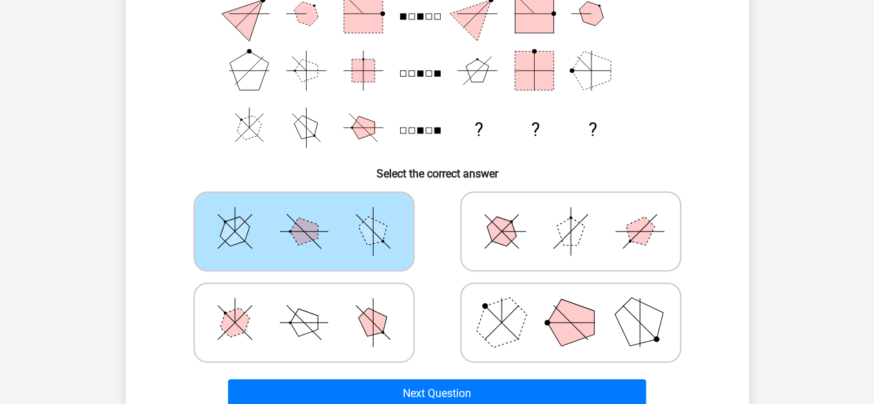
click at [521, 251] on icon at bounding box center [570, 231] width 207 height 69
click at [571, 214] on input "radio" at bounding box center [575, 209] width 9 height 9
radio input "true"
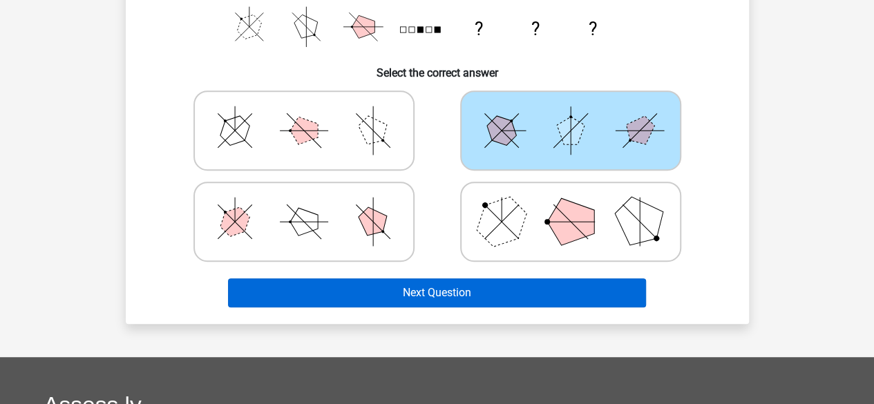
scroll to position [300, 0]
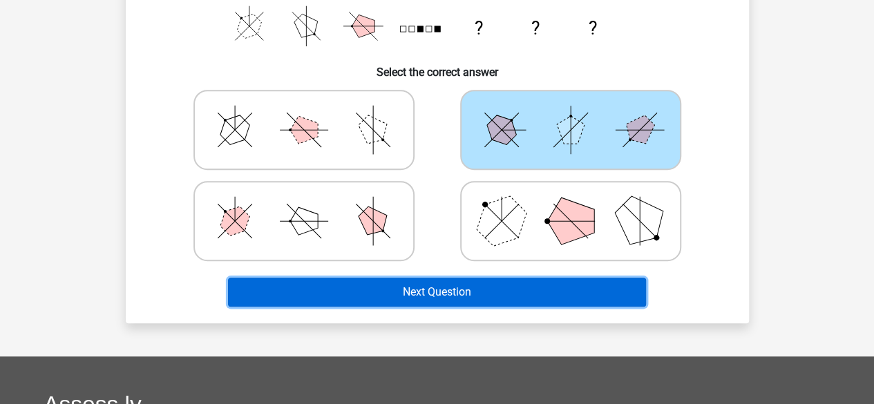
click at [503, 303] on button "Next Question" at bounding box center [437, 292] width 418 height 29
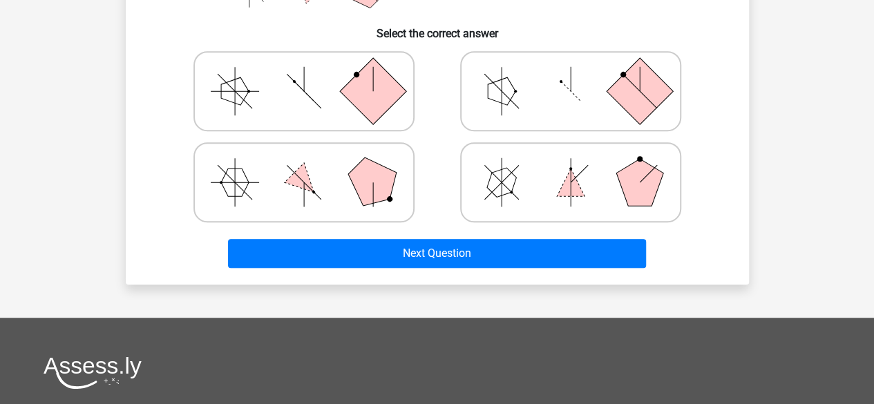
scroll to position [341, 0]
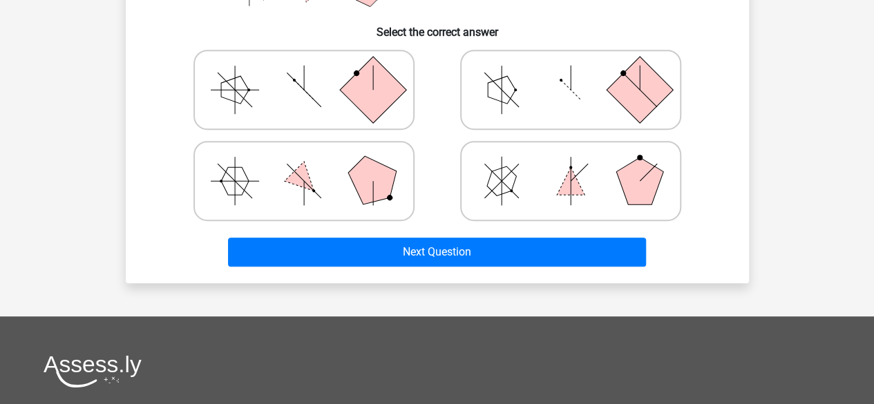
click at [521, 173] on icon at bounding box center [570, 180] width 207 height 69
click at [571, 164] on input "radio" at bounding box center [575, 159] width 9 height 9
radio input "true"
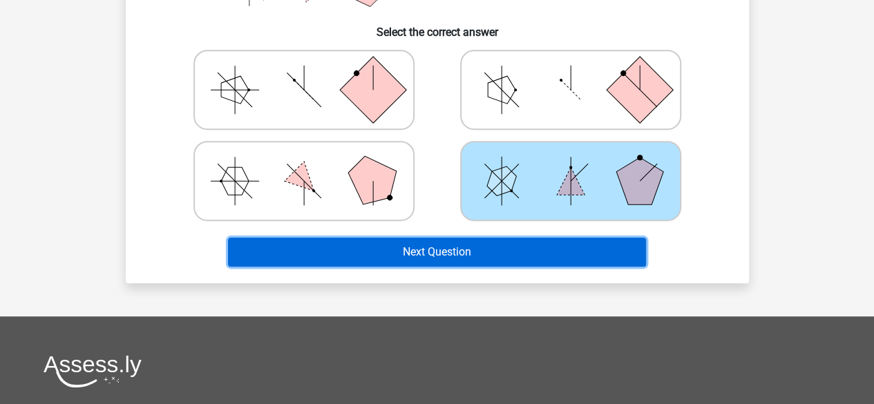
click at [448, 256] on button "Next Question" at bounding box center [437, 252] width 418 height 29
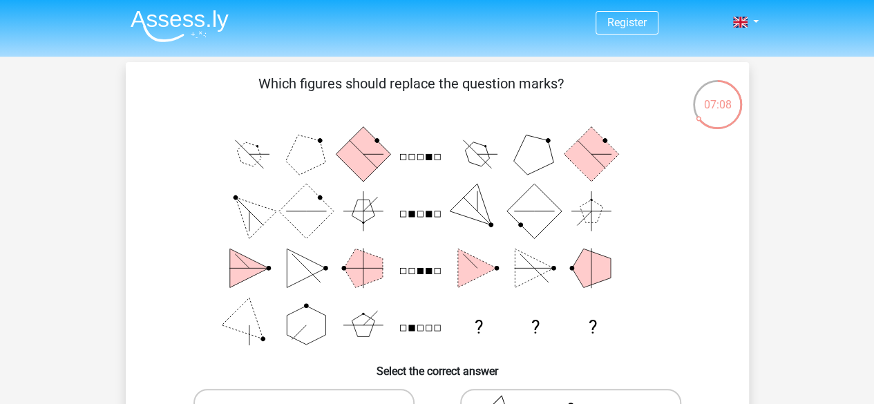
scroll to position [2, 0]
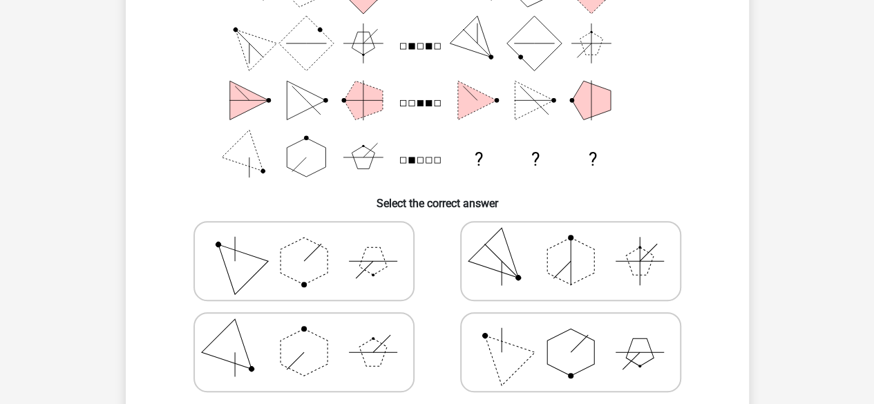
click at [532, 289] on icon at bounding box center [570, 261] width 207 height 69
click at [571, 244] on input "radio" at bounding box center [575, 239] width 9 height 9
radio input "true"
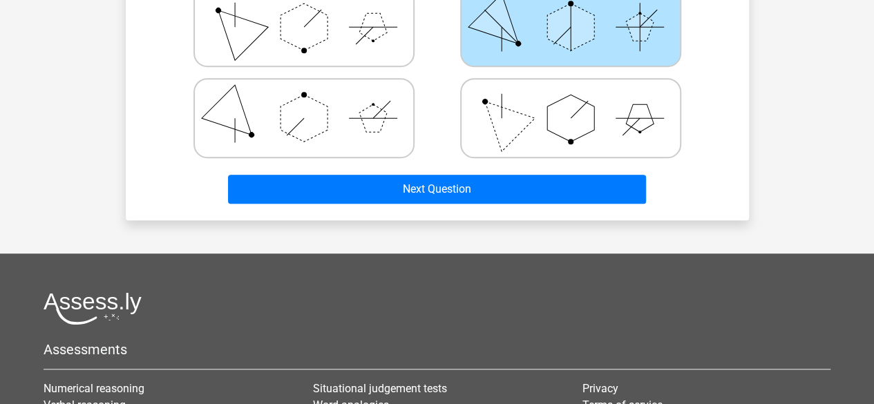
scroll to position [404, 0]
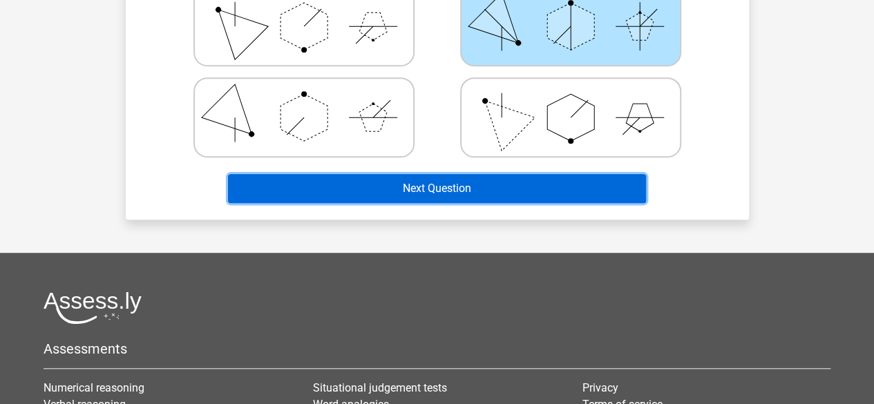
click at [501, 200] on button "Next Question" at bounding box center [437, 188] width 418 height 29
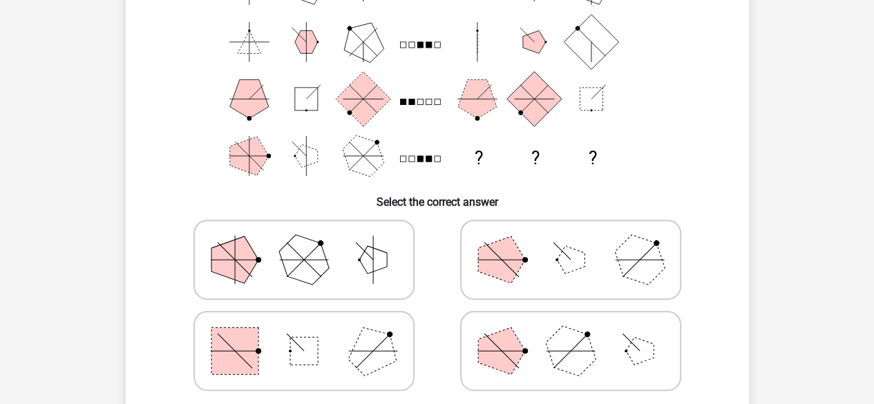
scroll to position [172, 0]
click at [312, 265] on polygon at bounding box center [303, 258] width 66 height 66
click at [312, 241] on input "radio" at bounding box center [308, 236] width 9 height 9
radio input "true"
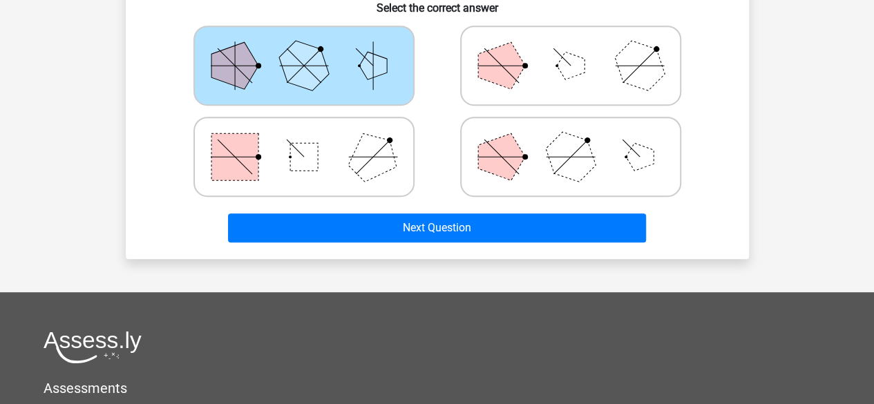
scroll to position [365, 0]
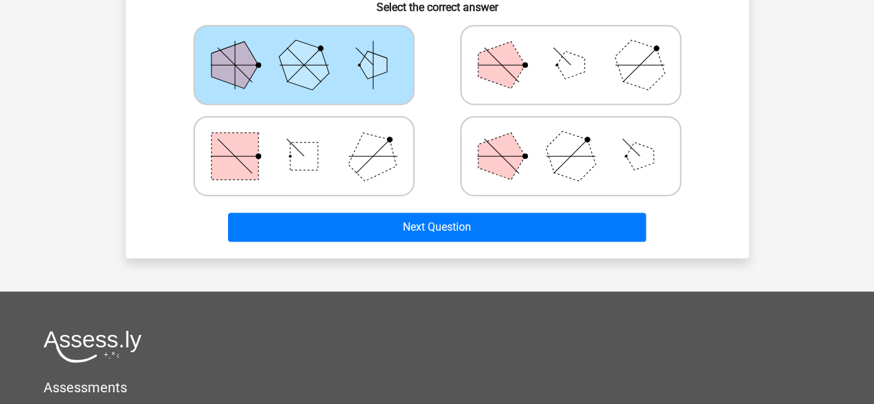
click at [345, 211] on div "Next Question" at bounding box center [437, 225] width 579 height 46
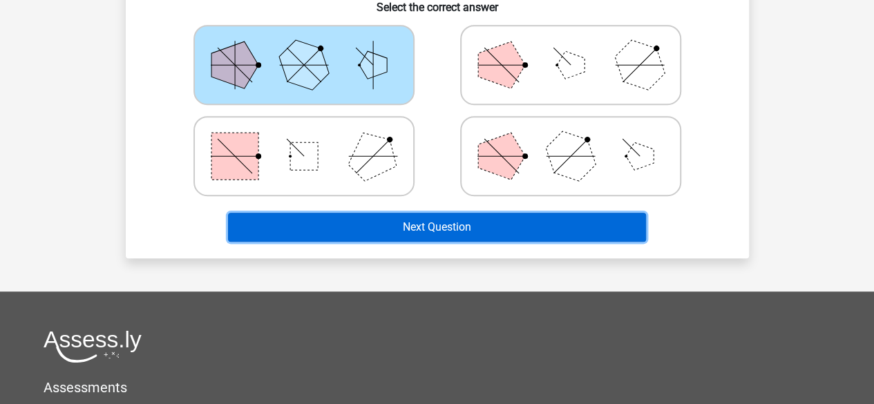
click at [359, 227] on button "Next Question" at bounding box center [437, 227] width 418 height 29
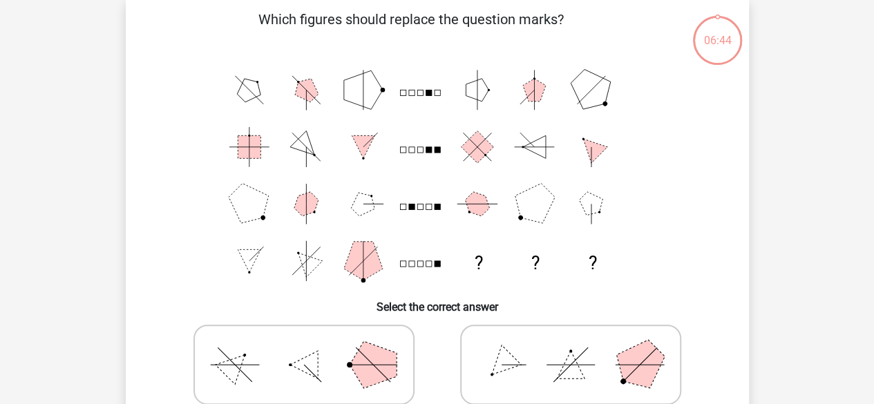
scroll to position [137, 0]
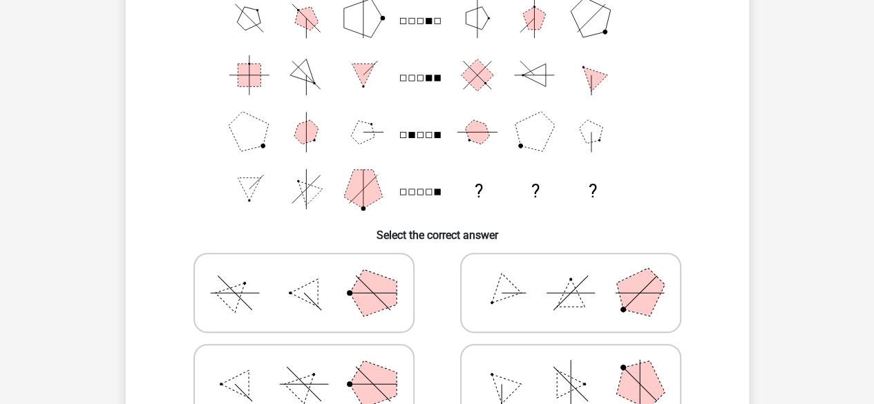
click at [358, 361] on icon at bounding box center [303, 383] width 207 height 69
click at [313, 361] on input "radio" at bounding box center [308, 362] width 9 height 9
radio input "true"
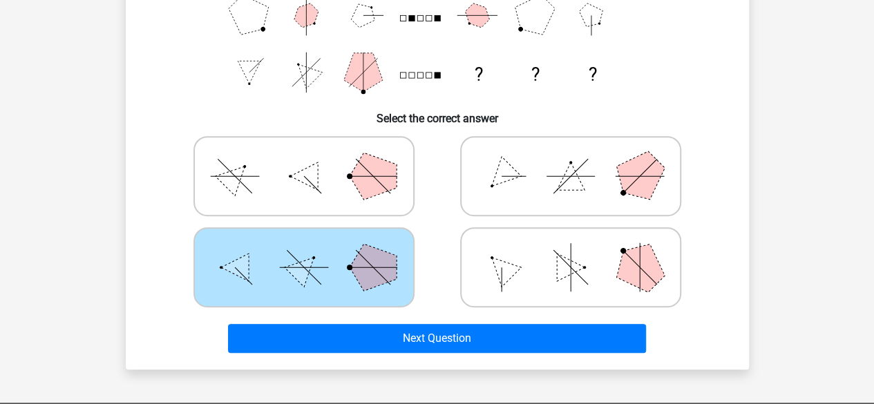
scroll to position [274, 0]
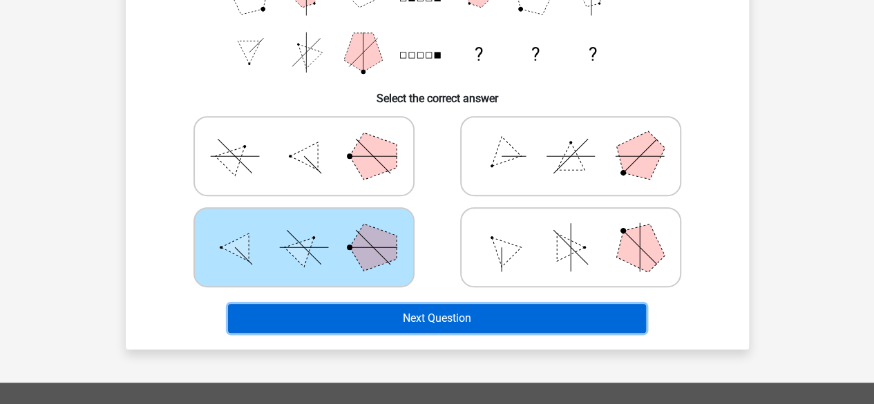
click at [375, 324] on button "Next Question" at bounding box center [437, 318] width 418 height 29
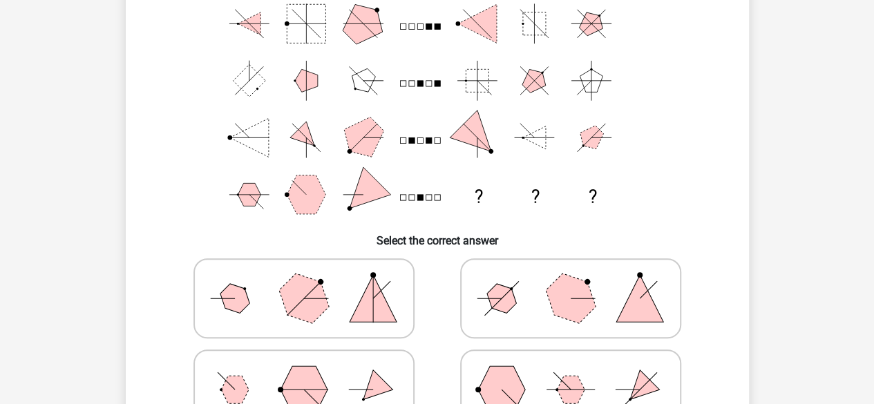
scroll to position [280, 0]
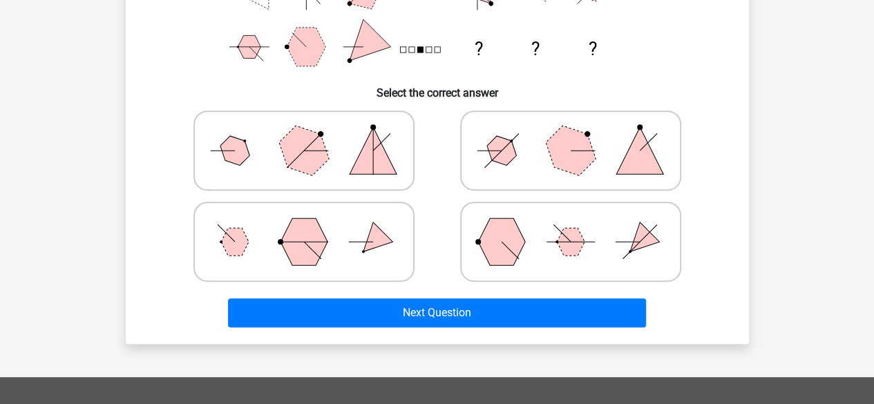
click at [512, 214] on icon at bounding box center [570, 241] width 207 height 69
click at [571, 216] on input "radio" at bounding box center [575, 220] width 9 height 9
radio input "true"
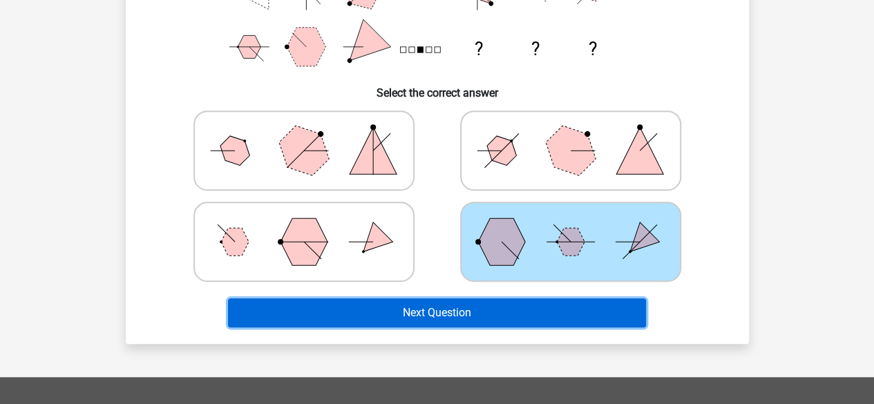
click at [470, 317] on button "Next Question" at bounding box center [437, 312] width 418 height 29
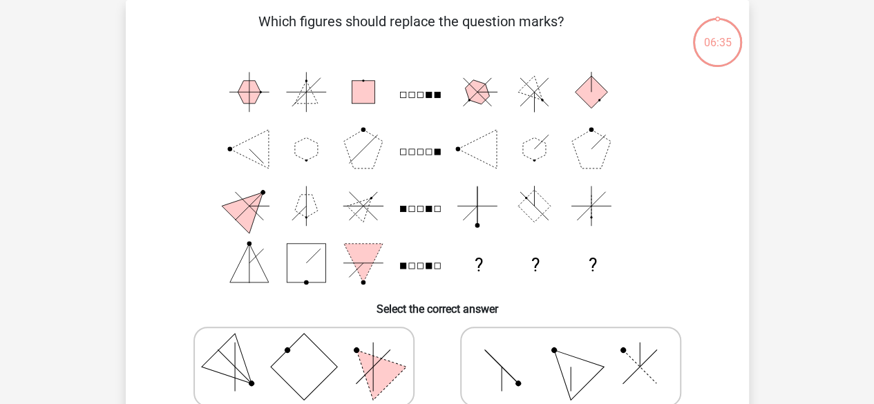
scroll to position [64, 0]
click at [516, 342] on icon at bounding box center [570, 366] width 207 height 69
click at [571, 342] on input "radio" at bounding box center [575, 345] width 9 height 9
radio input "true"
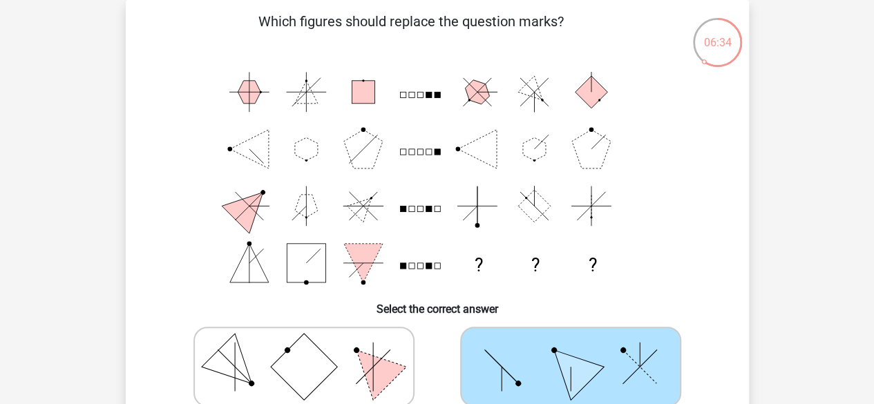
scroll to position [273, 0]
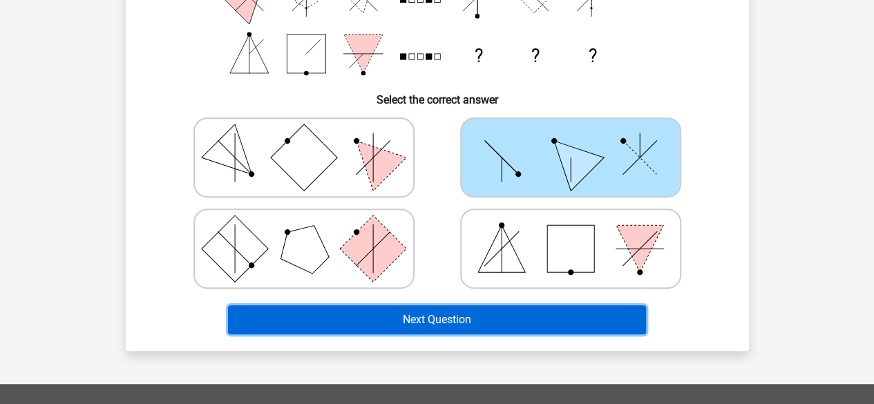
click at [491, 320] on button "Next Question" at bounding box center [437, 319] width 418 height 29
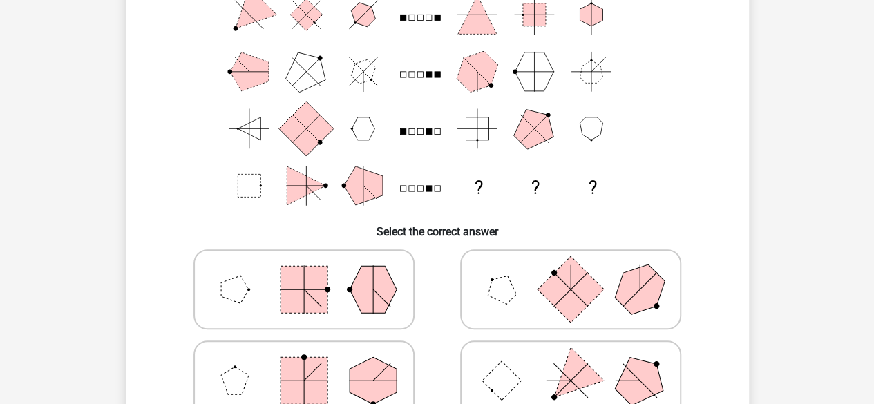
scroll to position [144, 0]
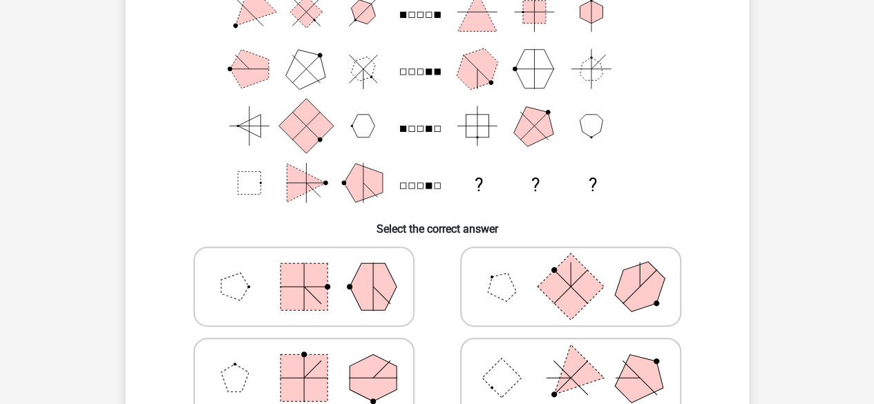
click at [375, 354] on icon at bounding box center [303, 377] width 207 height 69
click at [313, 354] on input "radio" at bounding box center [308, 356] width 9 height 9
radio input "true"
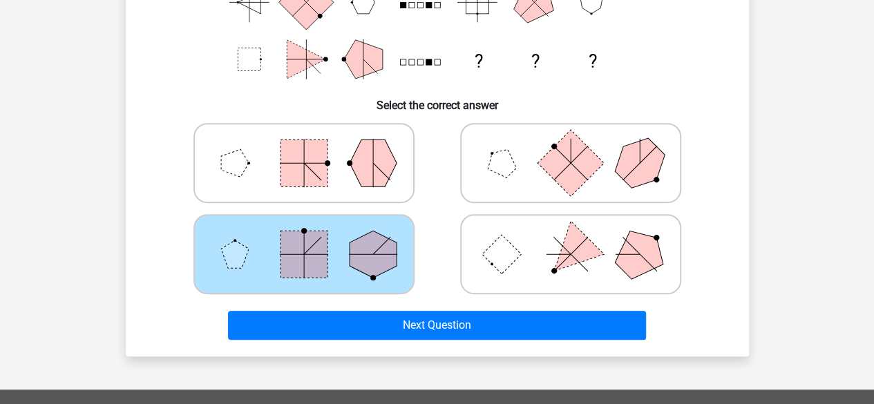
scroll to position [268, 0]
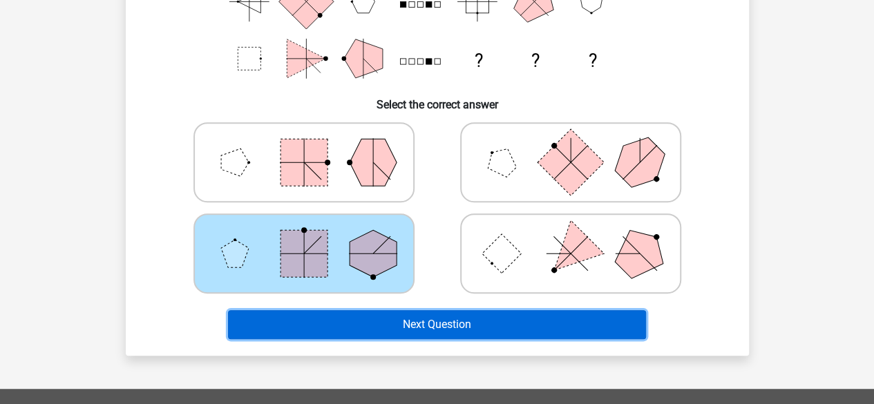
click at [392, 320] on button "Next Question" at bounding box center [437, 324] width 418 height 29
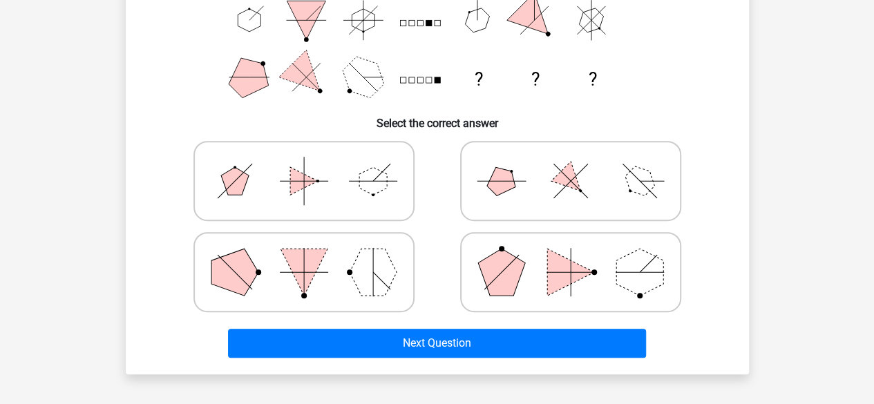
scroll to position [256, 0]
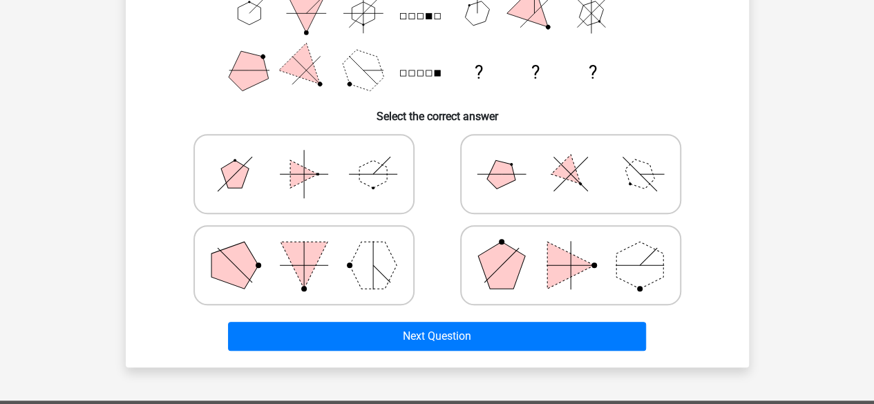
click at [526, 274] on icon at bounding box center [570, 265] width 207 height 69
click at [571, 248] on input "radio" at bounding box center [575, 243] width 9 height 9
radio input "true"
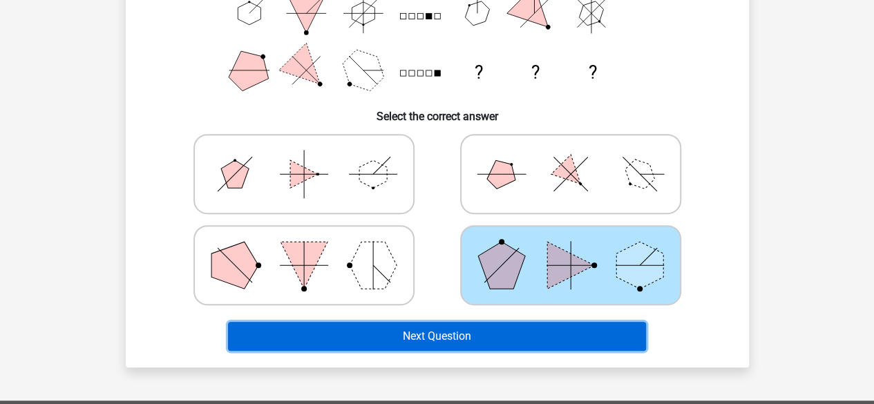
click at [477, 334] on button "Next Question" at bounding box center [437, 336] width 418 height 29
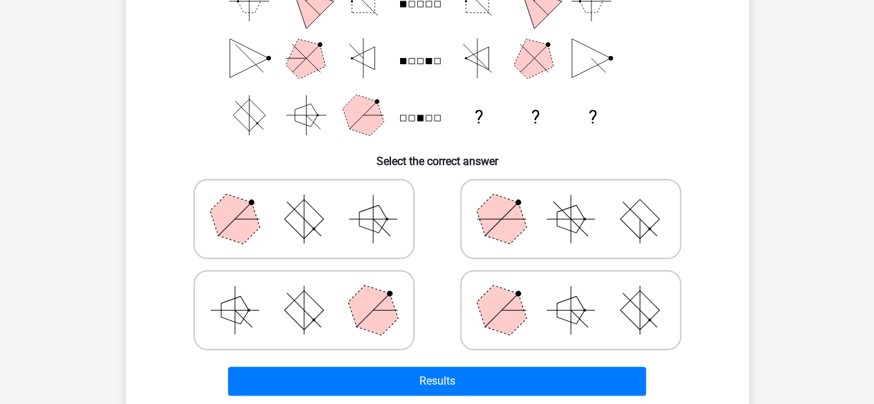
scroll to position [227, 0]
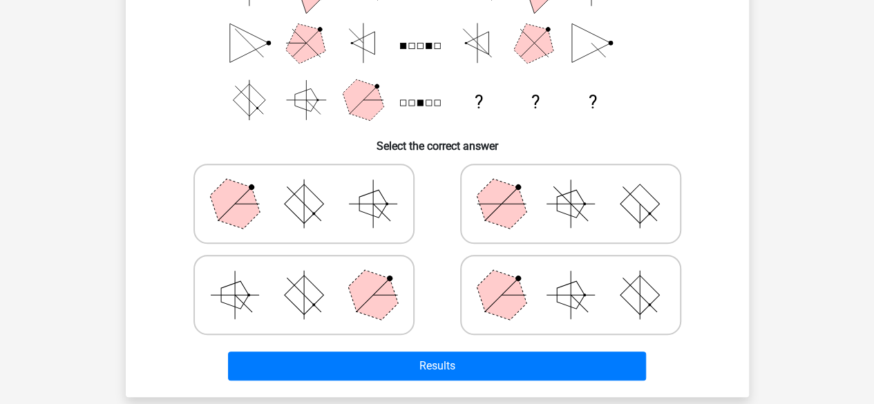
click at [347, 321] on icon at bounding box center [303, 294] width 207 height 69
click at [313, 278] on input "radio" at bounding box center [308, 273] width 9 height 9
radio input "true"
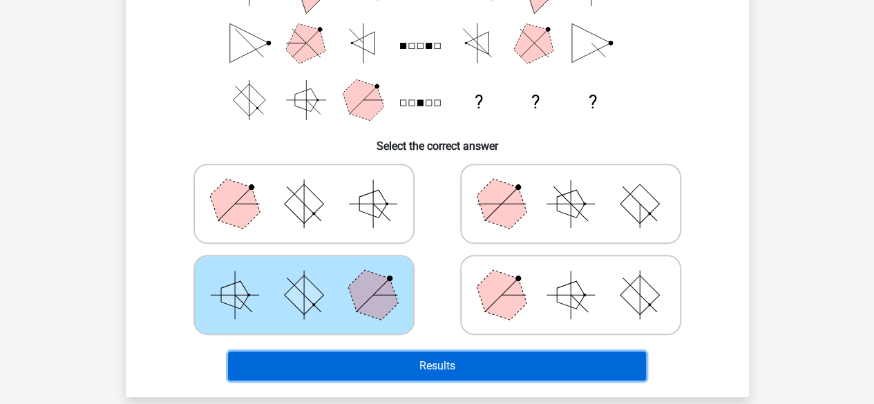
click at [392, 376] on button "Results" at bounding box center [437, 366] width 418 height 29
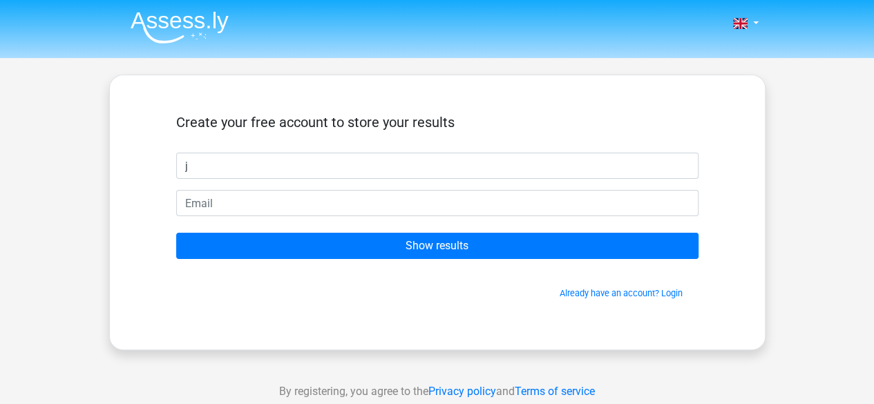
type input "[PERSON_NAME]"
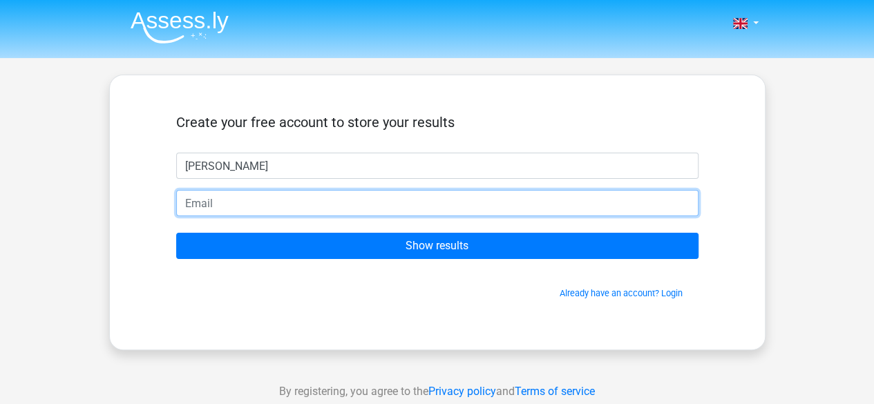
click at [272, 215] on input "email" at bounding box center [437, 203] width 522 height 26
type input "[EMAIL_ADDRESS][DOMAIN_NAME]"
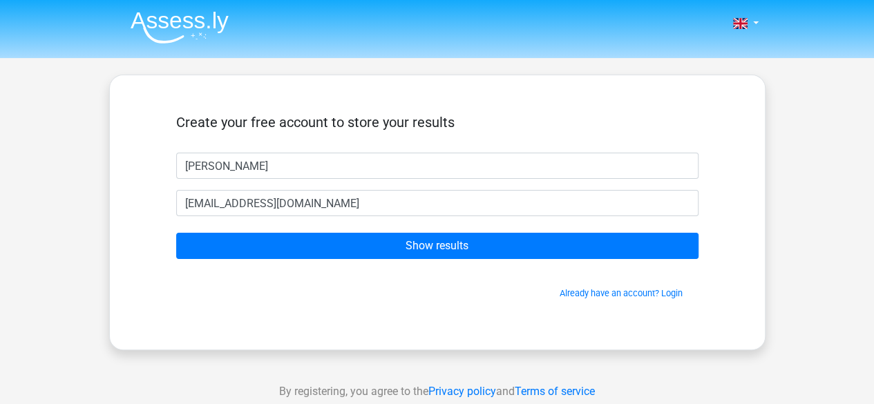
click at [347, 231] on form "Create your free account to store your results [PERSON_NAME] [EMAIL_ADDRESS][DO…" at bounding box center [437, 207] width 522 height 186
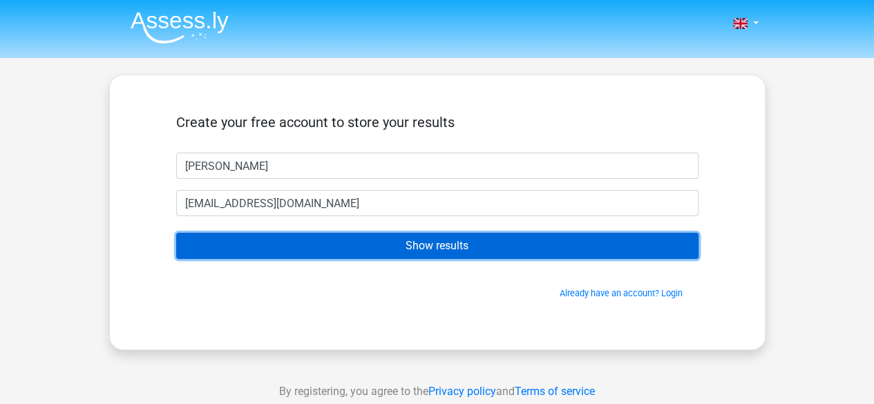
click at [352, 242] on input "Show results" at bounding box center [437, 246] width 522 height 26
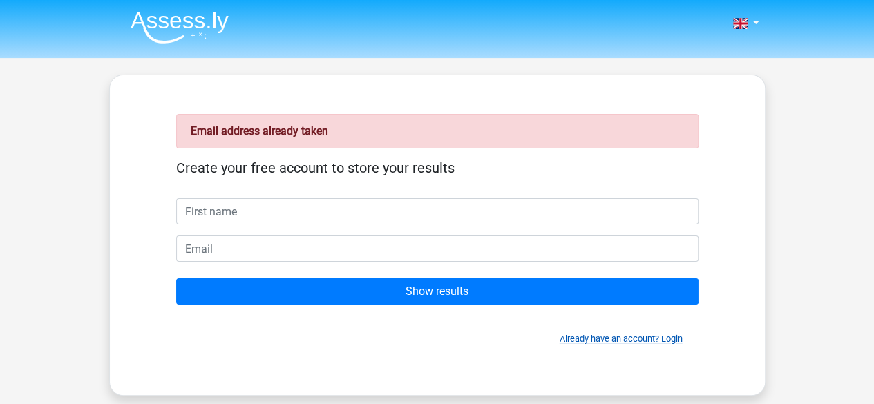
click at [677, 334] on link "Already have an account? Login" at bounding box center [620, 339] width 123 height 10
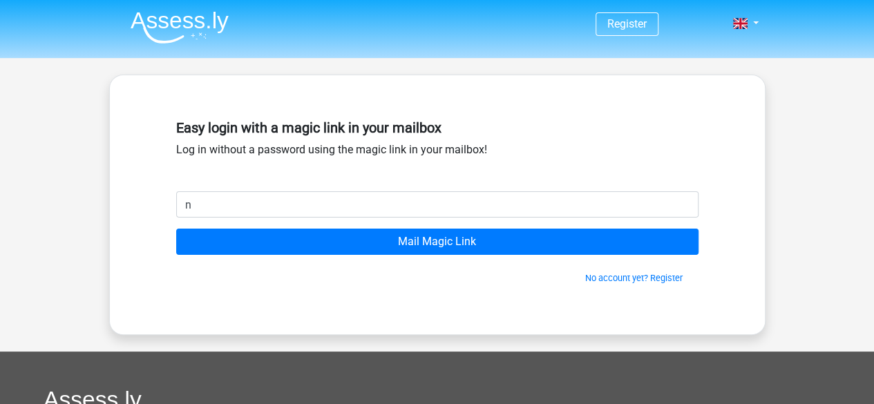
type input "nairayashz@gmail.com"
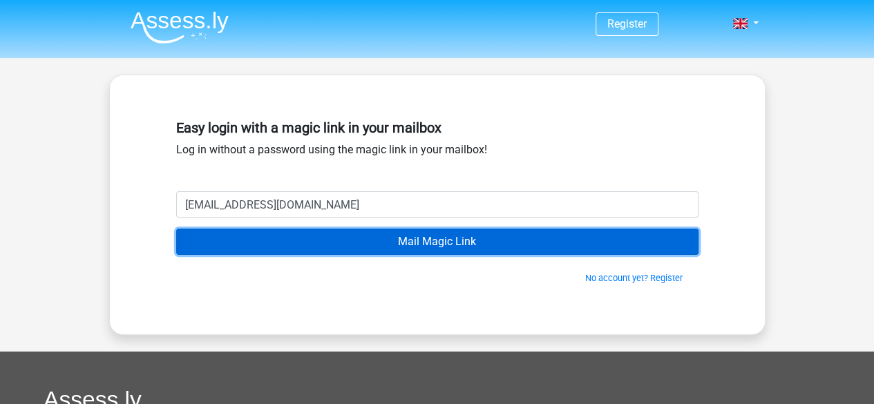
click at [439, 247] on input "Mail Magic Link" at bounding box center [437, 242] width 522 height 26
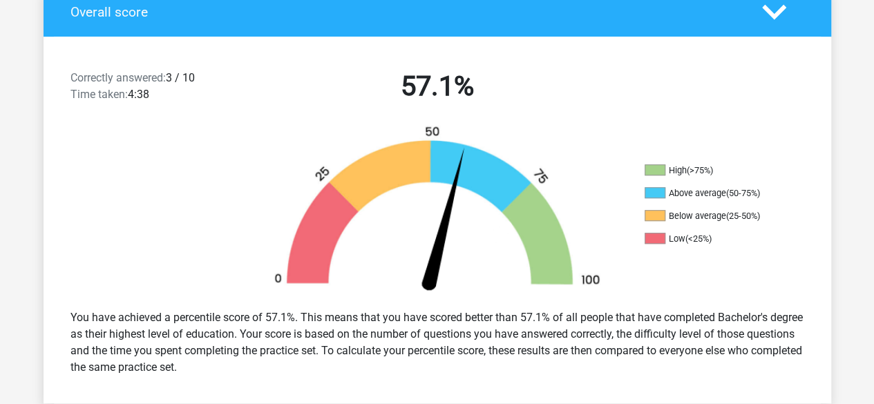
scroll to position [388, 0]
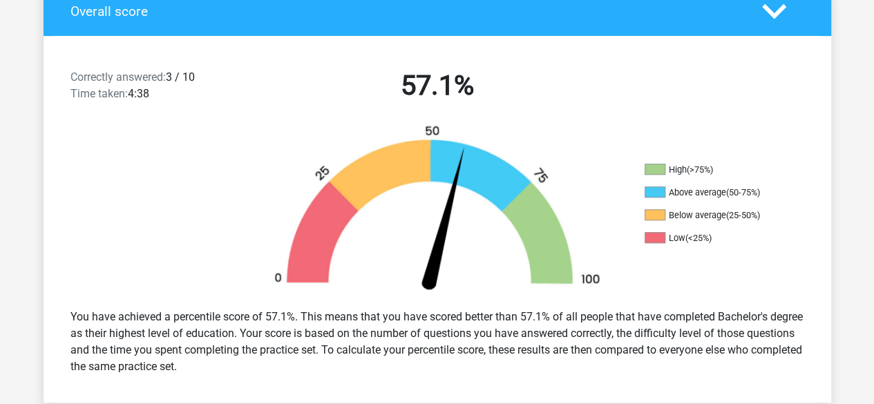
click at [307, 231] on img at bounding box center [437, 210] width 373 height 173
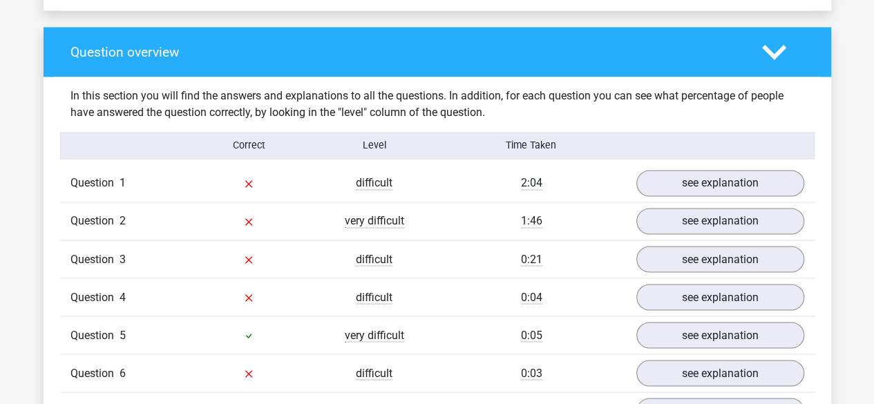
scroll to position [1071, 0]
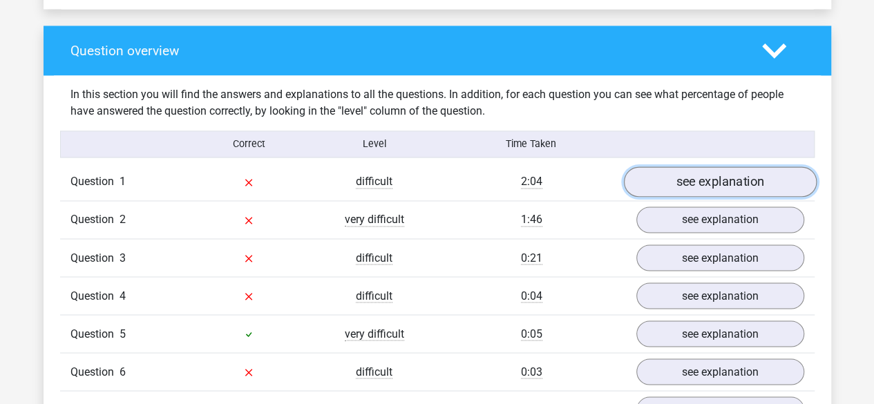
click at [722, 172] on link "see explanation" at bounding box center [719, 182] width 193 height 30
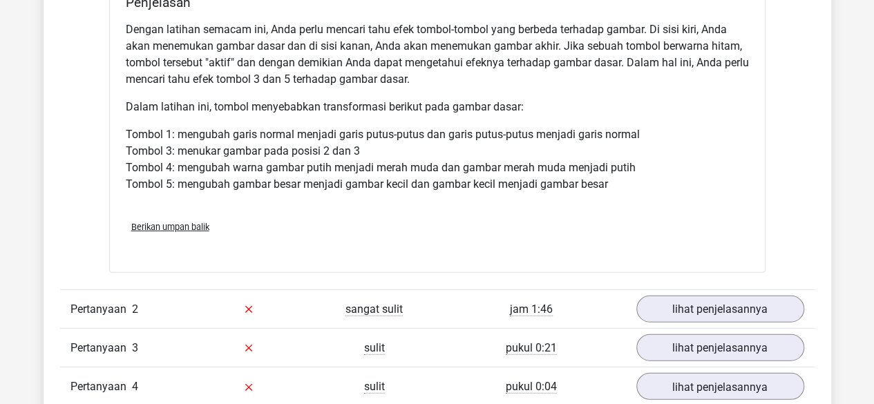
scroll to position [1917, 0]
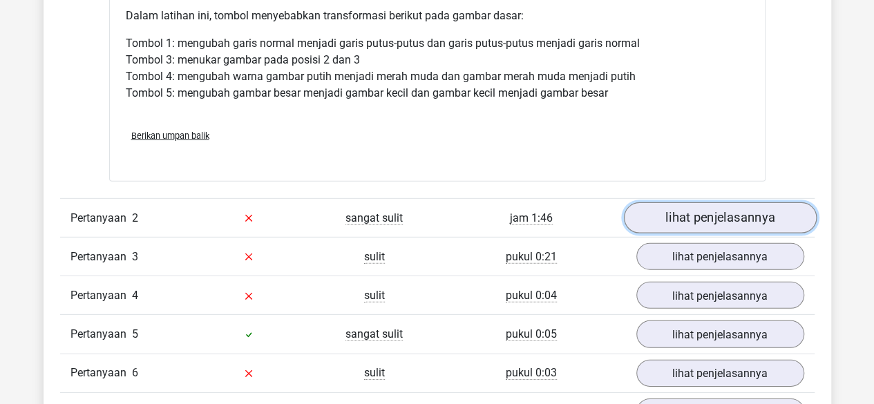
click at [728, 212] on font "lihat penjelasannya" at bounding box center [720, 218] width 110 height 15
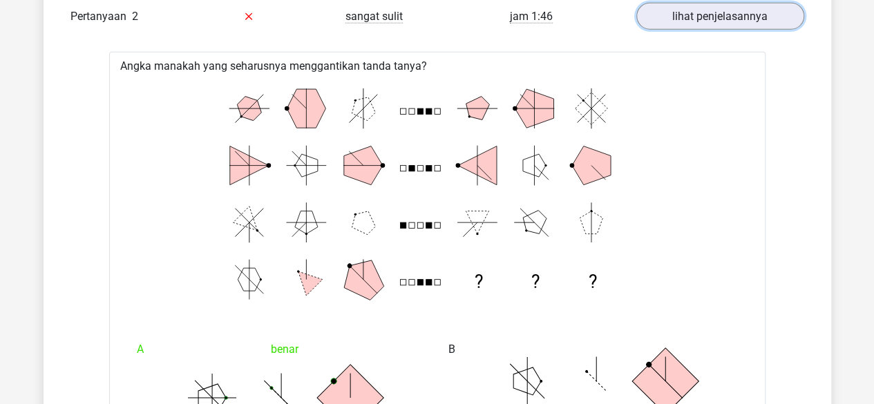
scroll to position [2122, 0]
